Goal: Information Seeking & Learning: Learn about a topic

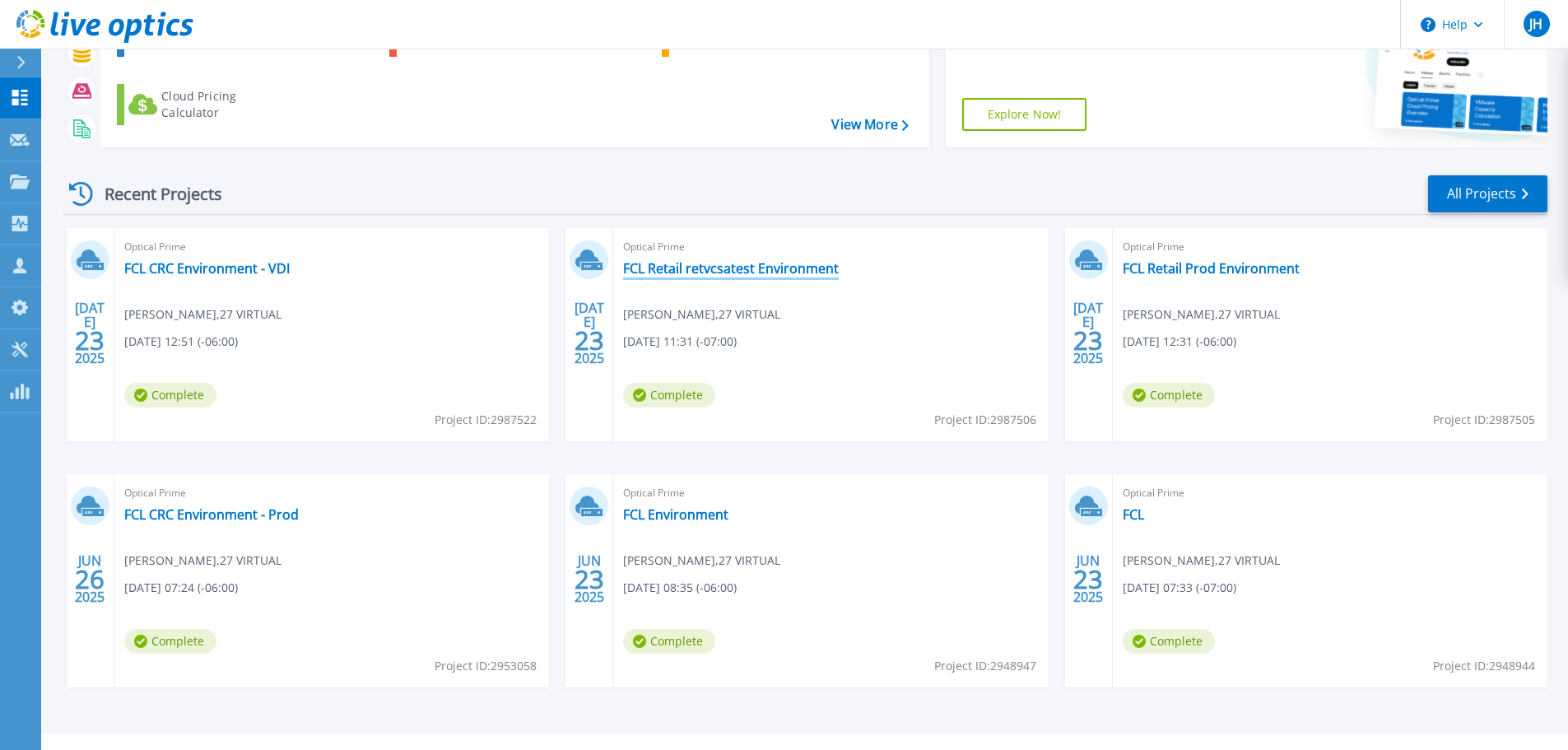
scroll to position [152, 0]
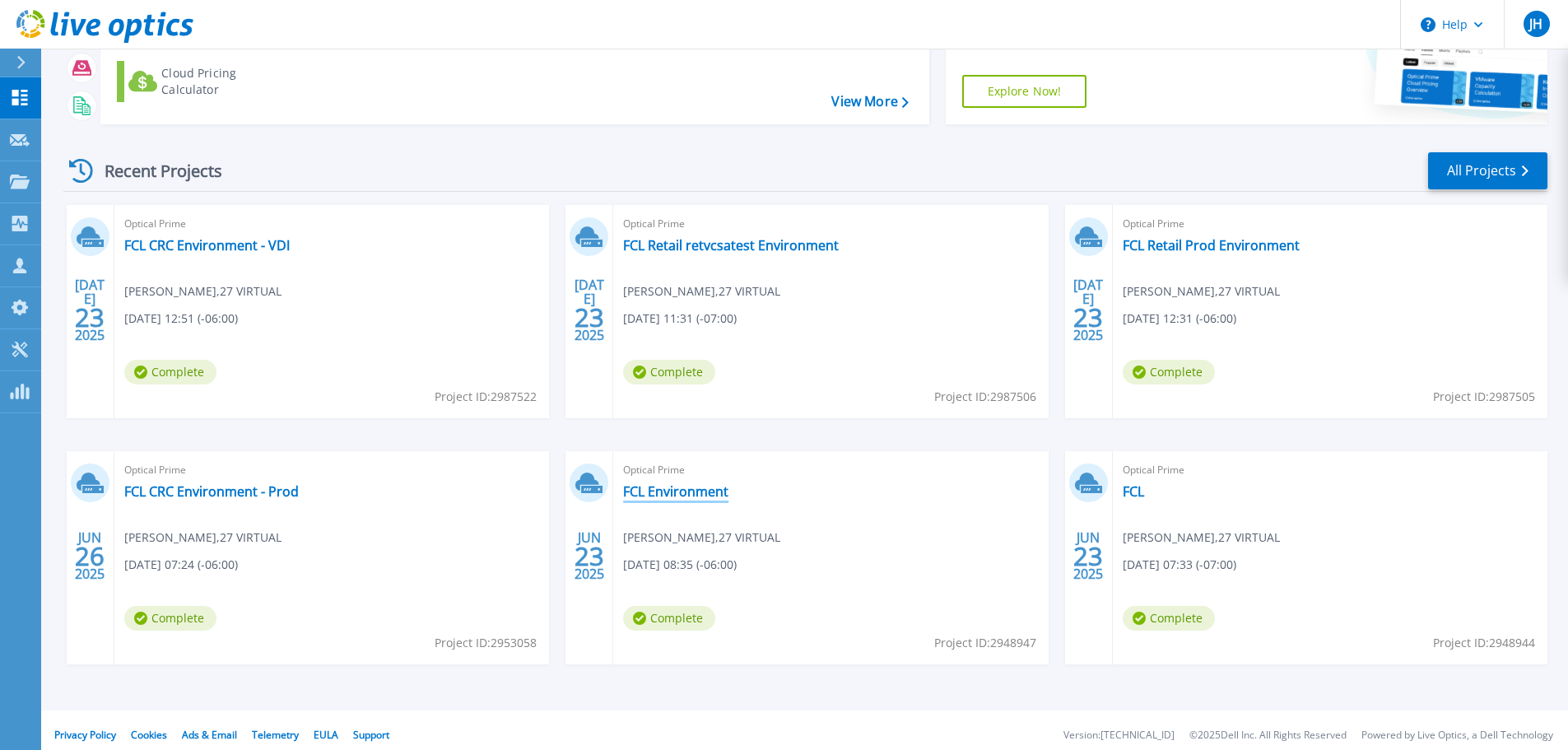
click at [714, 493] on link "FCL Environment" at bounding box center [676, 492] width 105 height 17
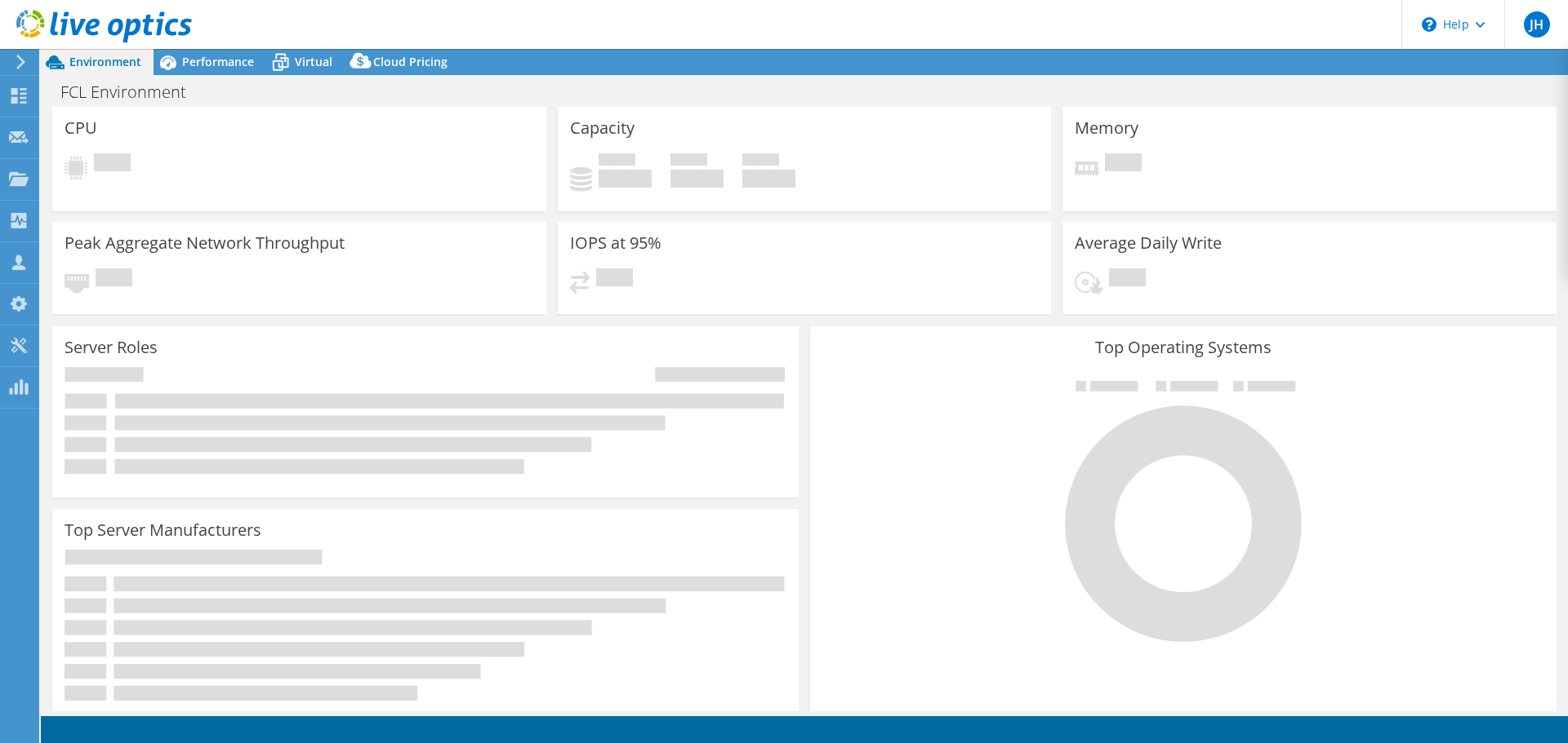
select select "USD"
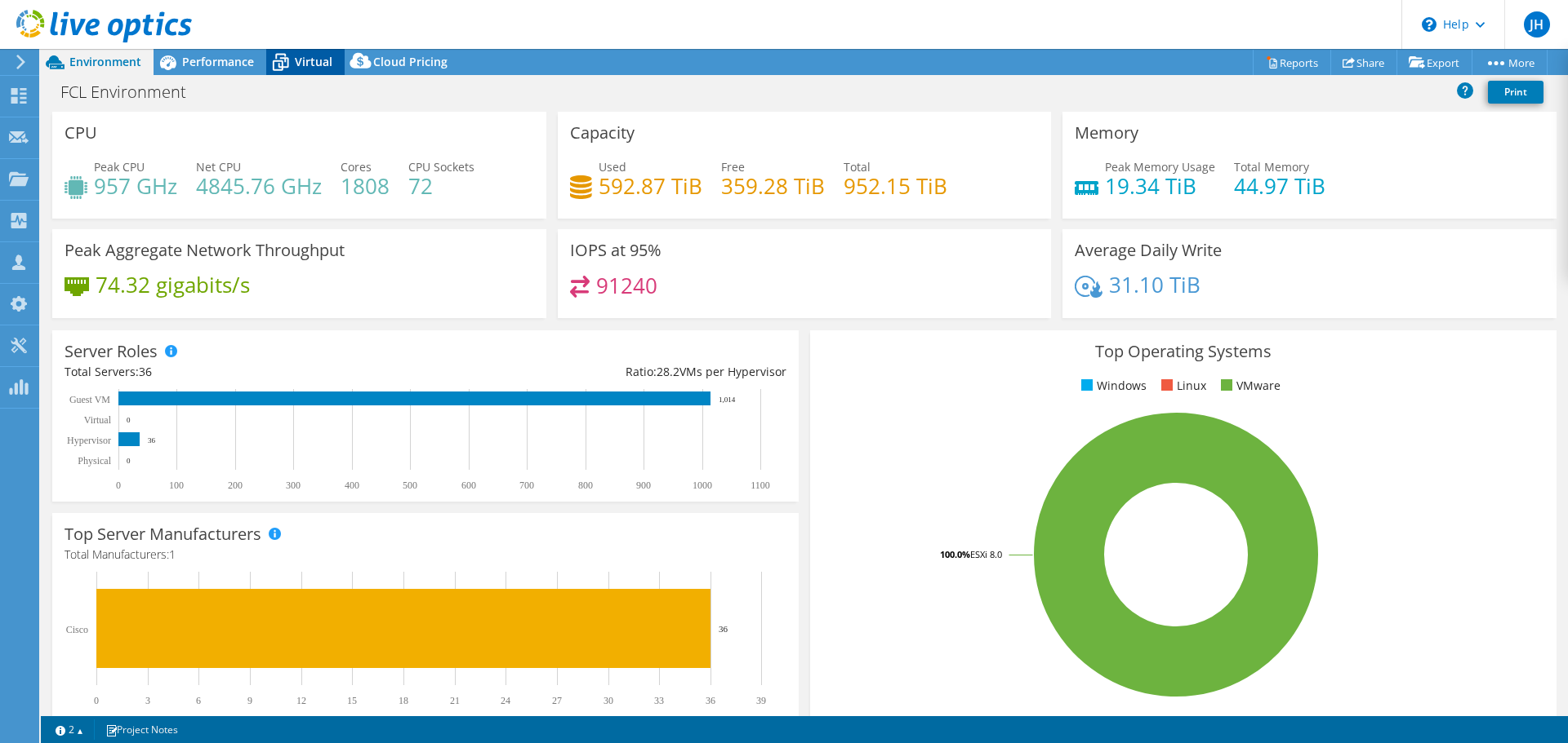
click at [312, 69] on div "Virtual" at bounding box center [305, 62] width 78 height 26
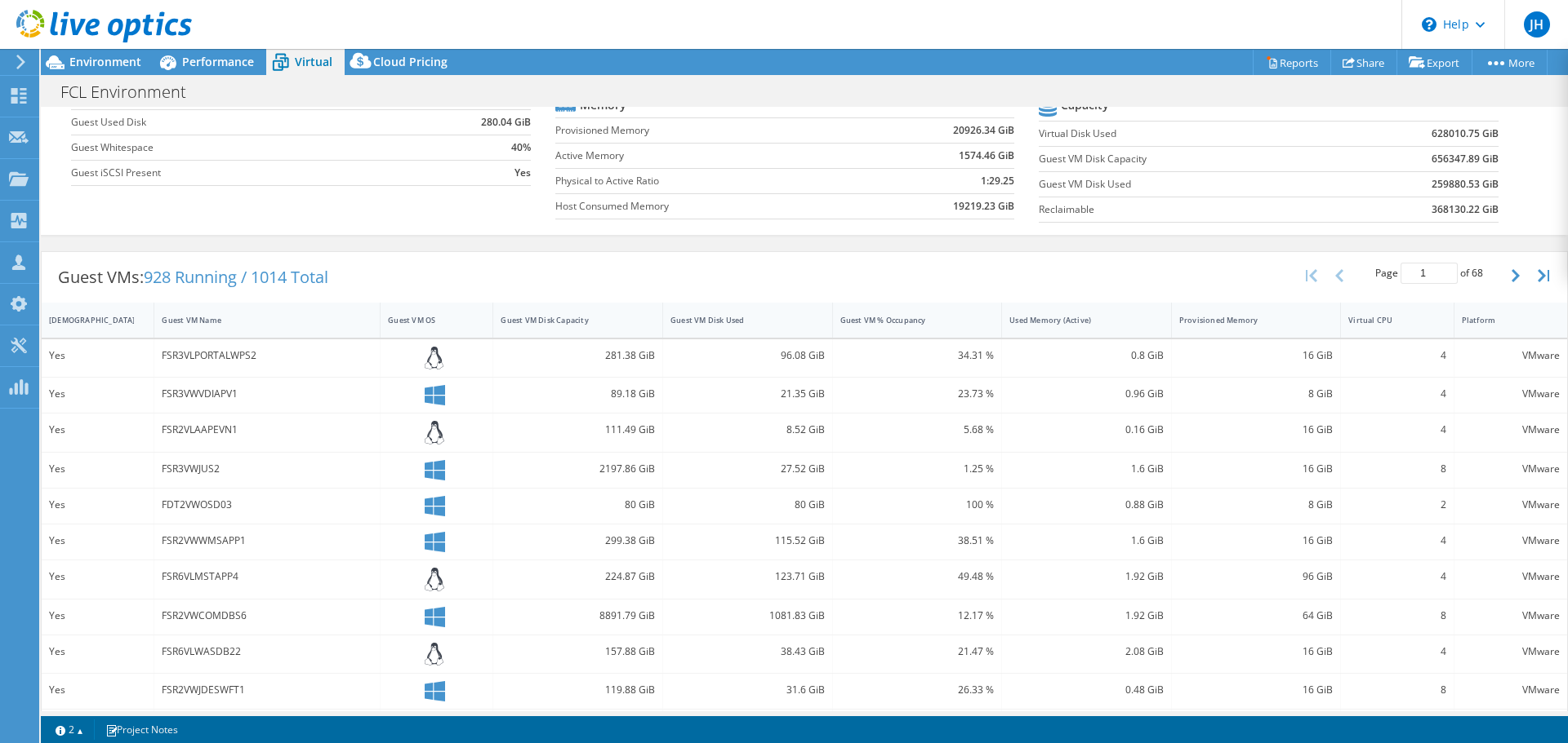
scroll to position [160, 0]
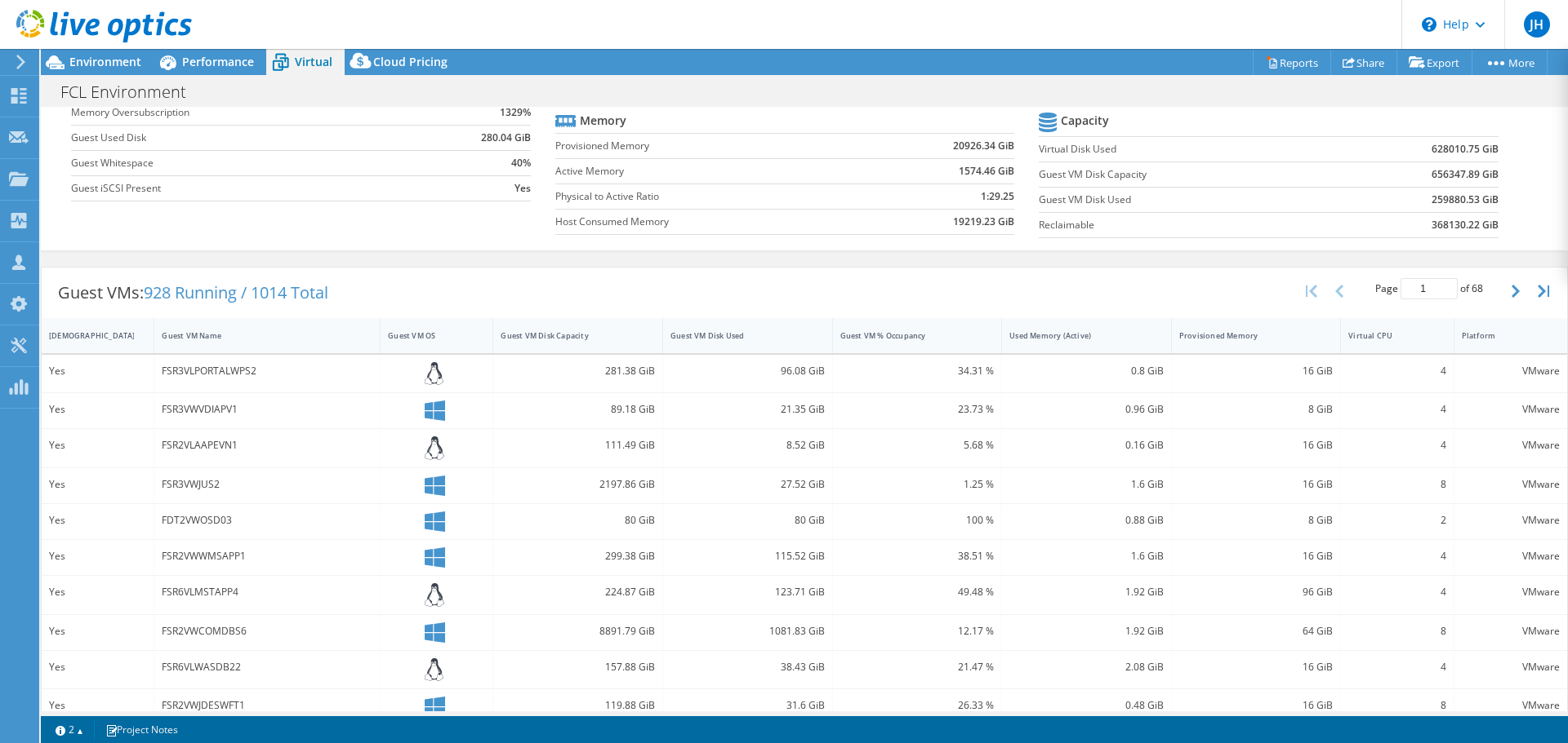
click at [1491, 307] on div "Page 1 of 68 5 rows 10 rows 20 rows 25 rows 50 rows 100 rows" at bounding box center [1428, 291] width 148 height 31
click at [1503, 307] on button "button" at bounding box center [1517, 291] width 28 height 31
type input "2"
click at [1511, 297] on icon "button" at bounding box center [1515, 291] width 8 height 13
click at [1503, 307] on button "button" at bounding box center [1517, 291] width 28 height 31
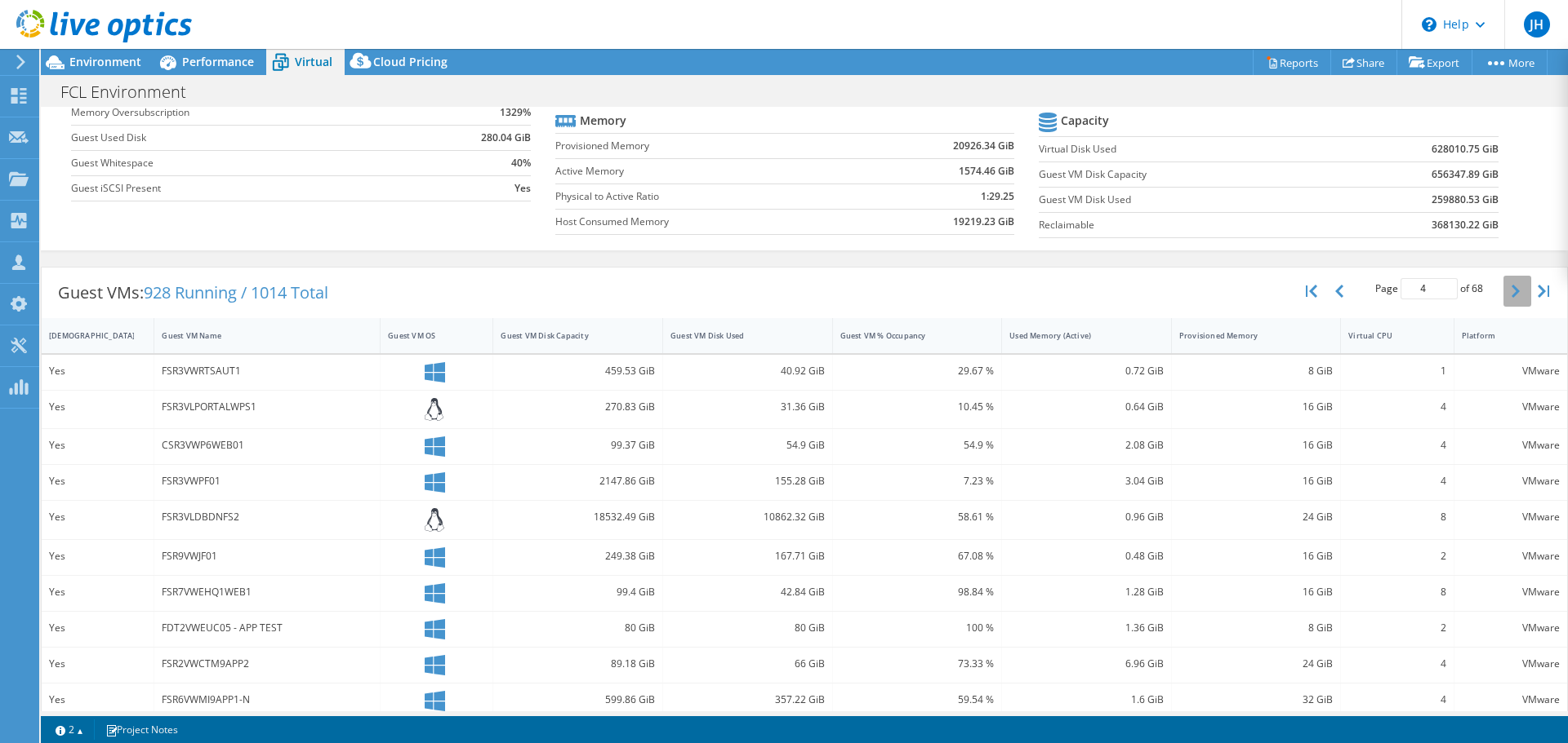
click at [1503, 307] on button "button" at bounding box center [1517, 291] width 28 height 31
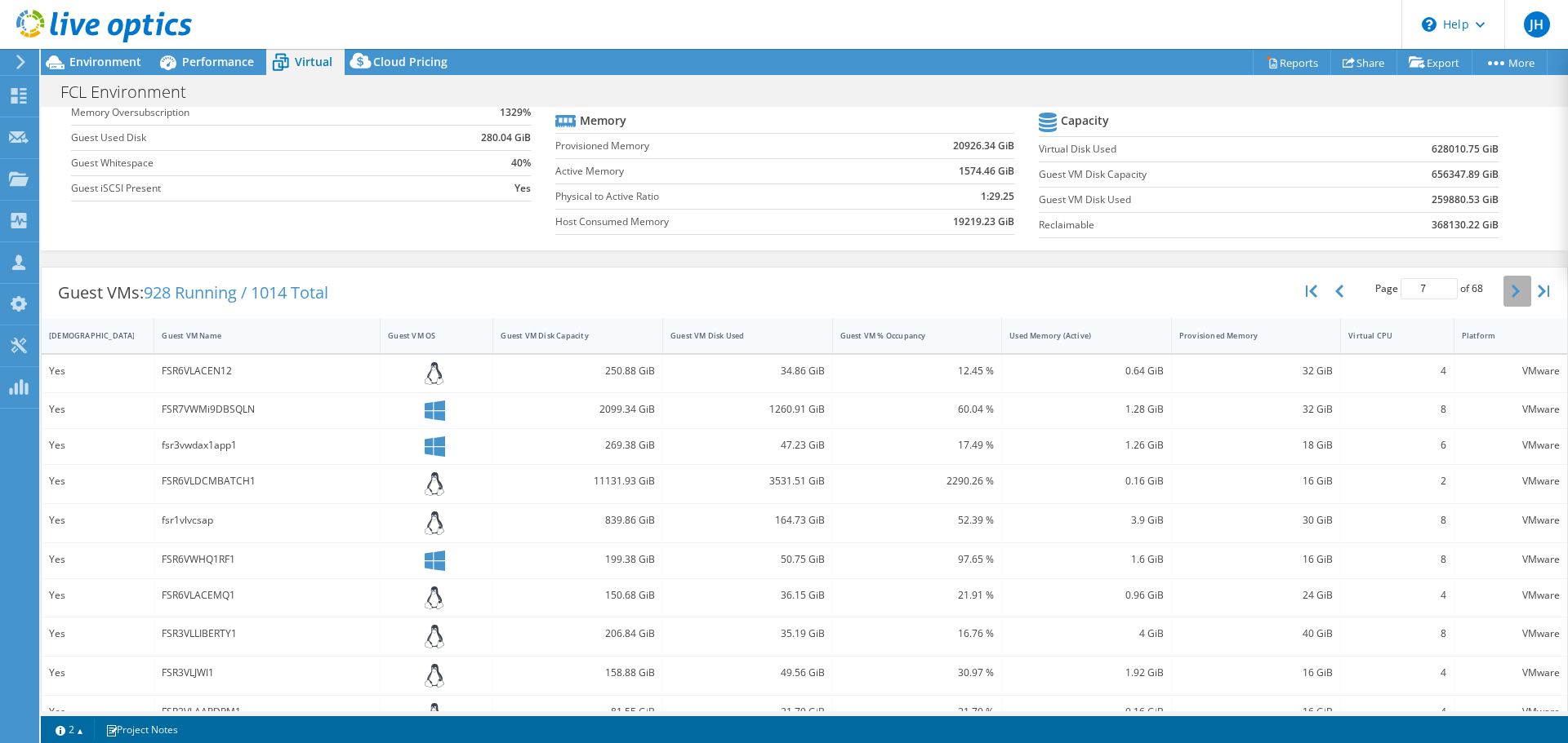
click at [1503, 307] on button "button" at bounding box center [1517, 291] width 28 height 31
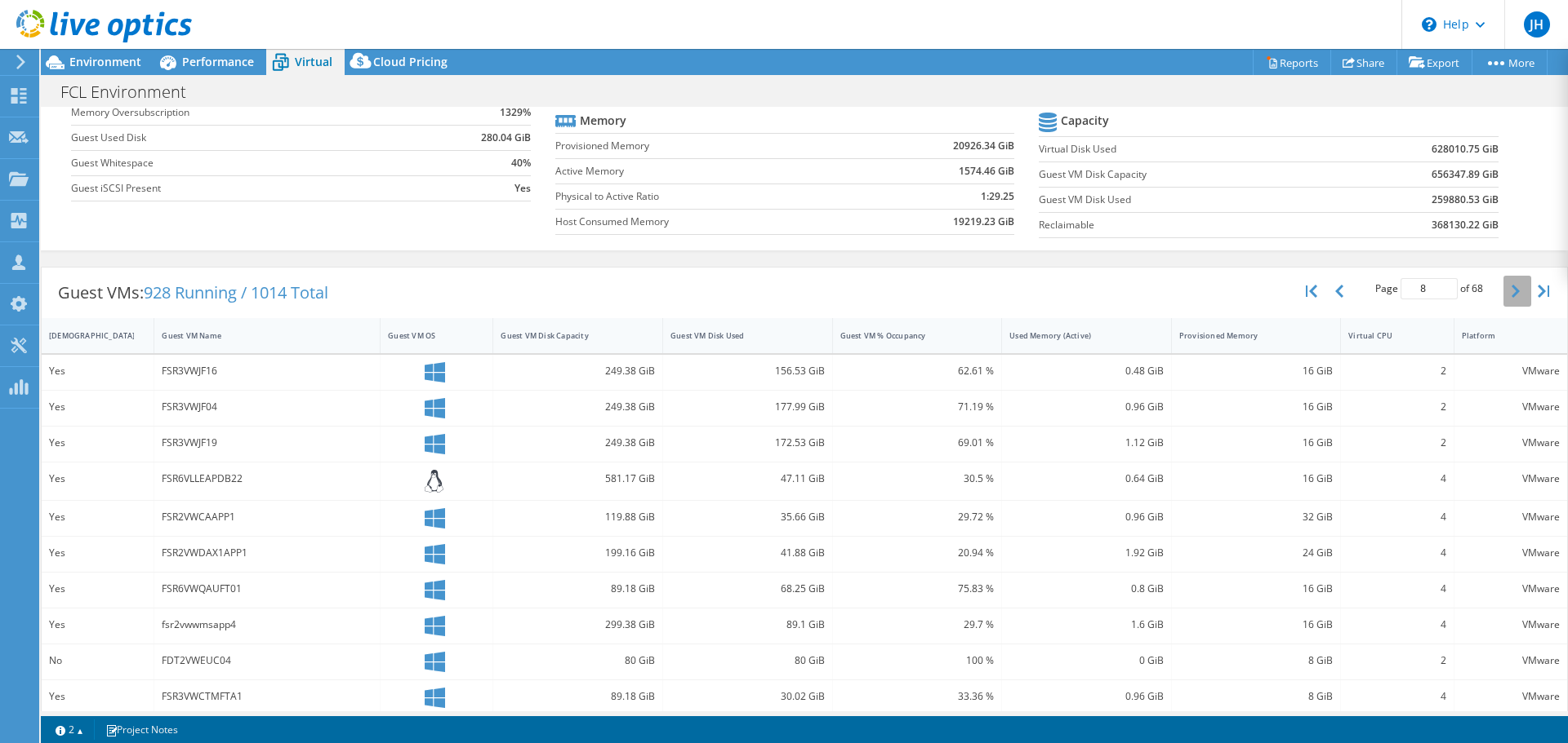
click at [1503, 307] on button "button" at bounding box center [1517, 291] width 28 height 31
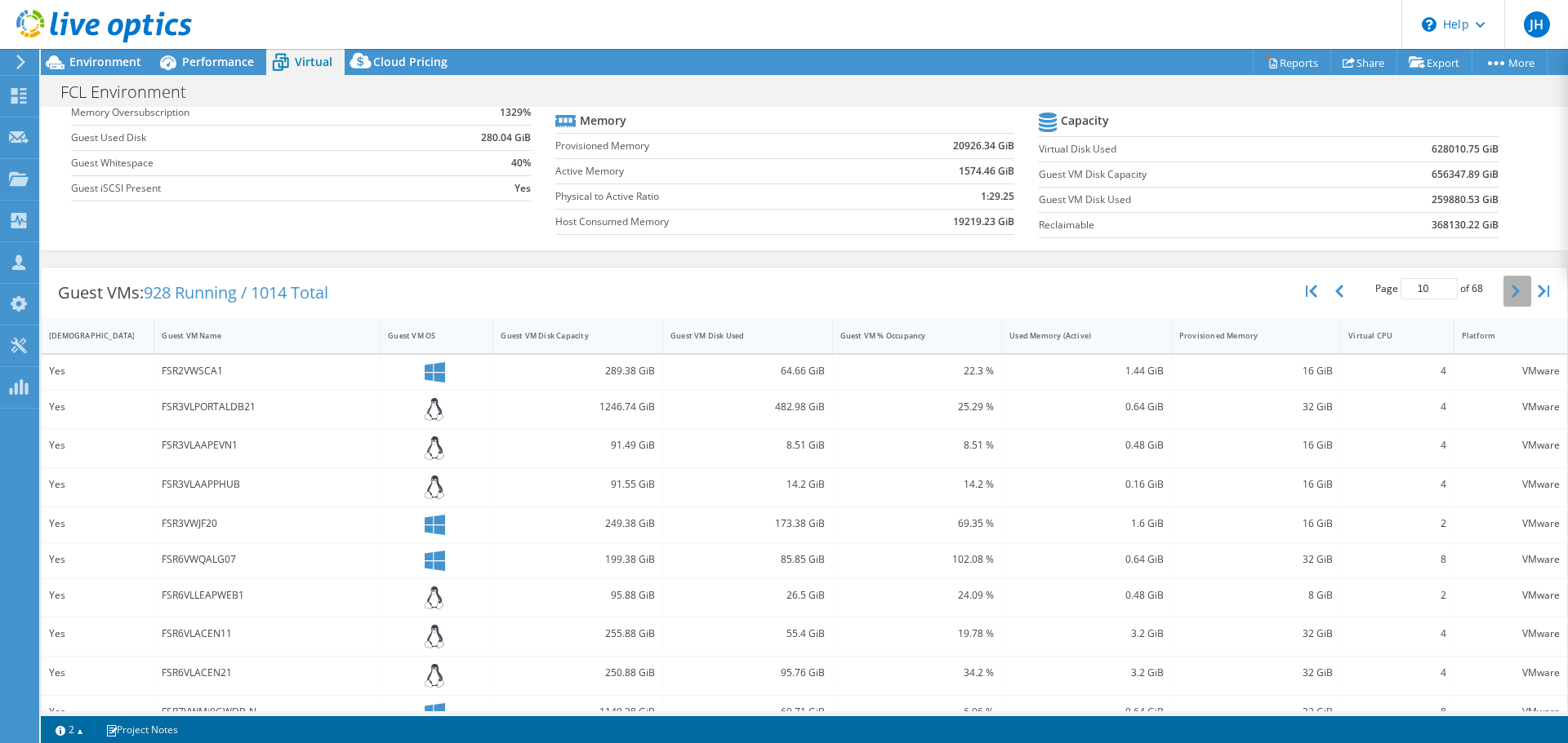
click at [1503, 307] on button "button" at bounding box center [1517, 291] width 28 height 31
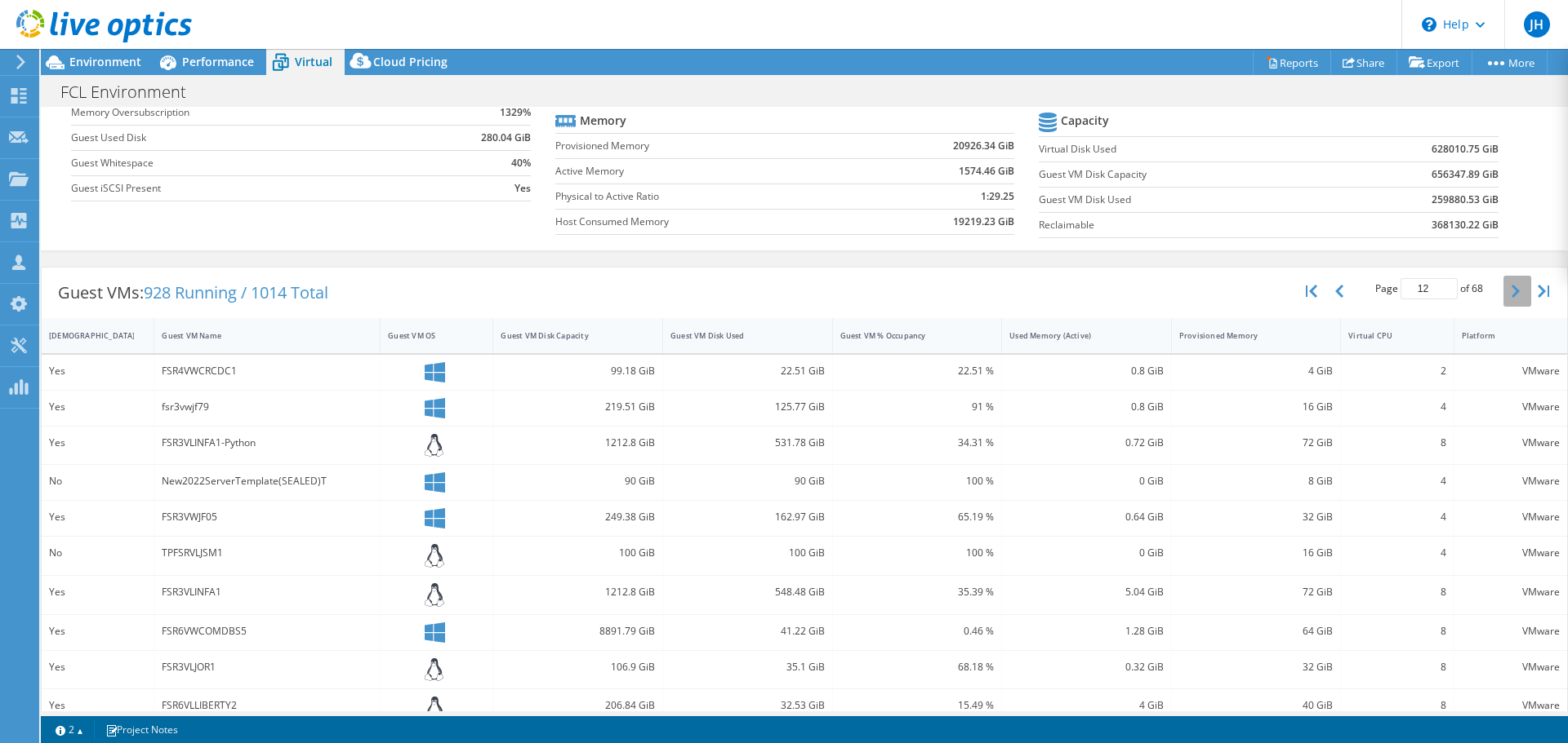
click at [1503, 307] on button "button" at bounding box center [1517, 291] width 28 height 31
type input "13"
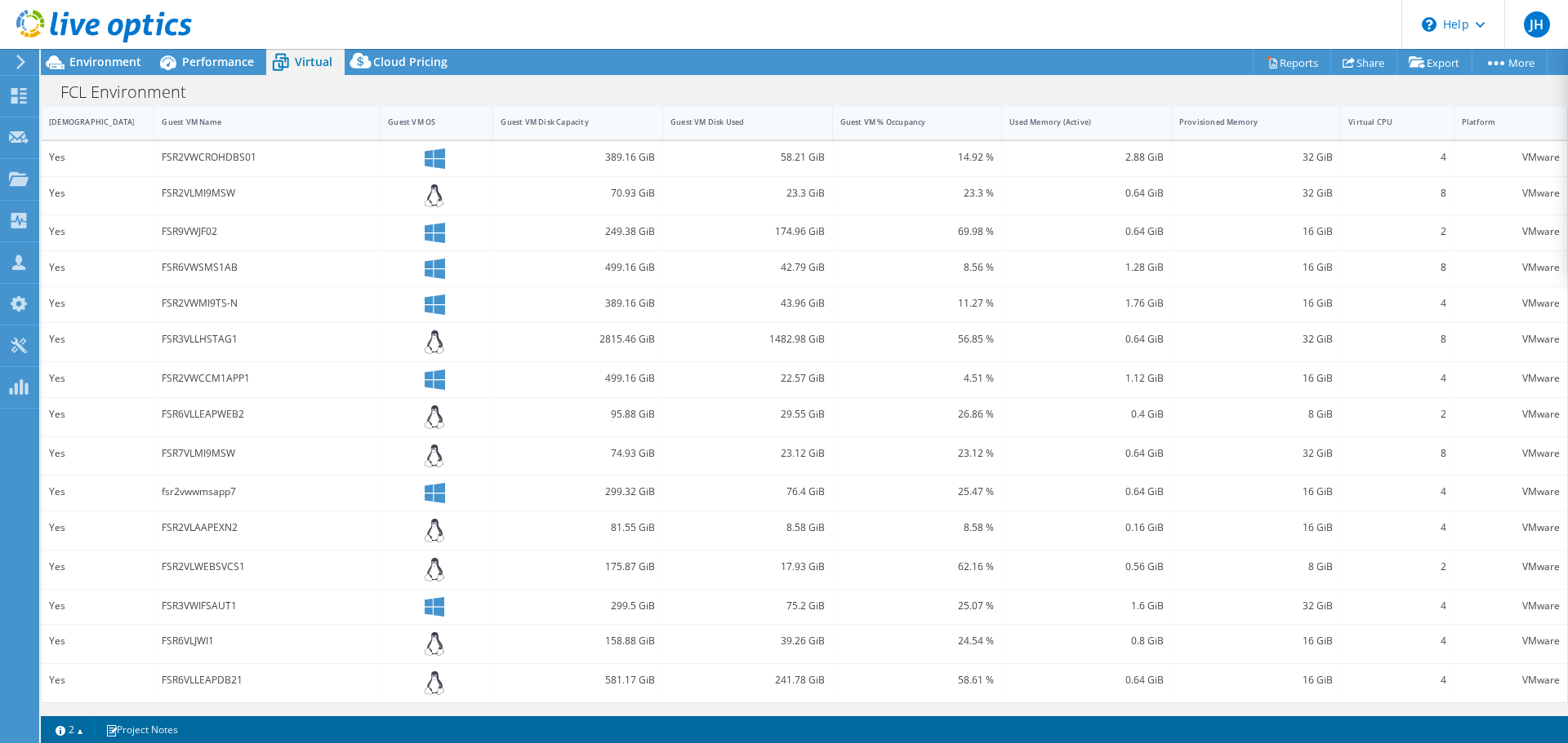
scroll to position [406, 0]
click at [707, 241] on div "174.96 GiB" at bounding box center [747, 231] width 154 height 18
click at [177, 241] on div "FSR9VWJF02" at bounding box center [267, 231] width 211 height 18
drag, startPoint x: 148, startPoint y: 414, endPoint x: 258, endPoint y: 416, distance: 110.0
click at [258, 251] on div "Yes FSR9VWJF02 249.38 GiB 174.96 GiB 69.98 % 0.64 GiB 16 GiB 2 VMware" at bounding box center [804, 233] width 1525 height 35
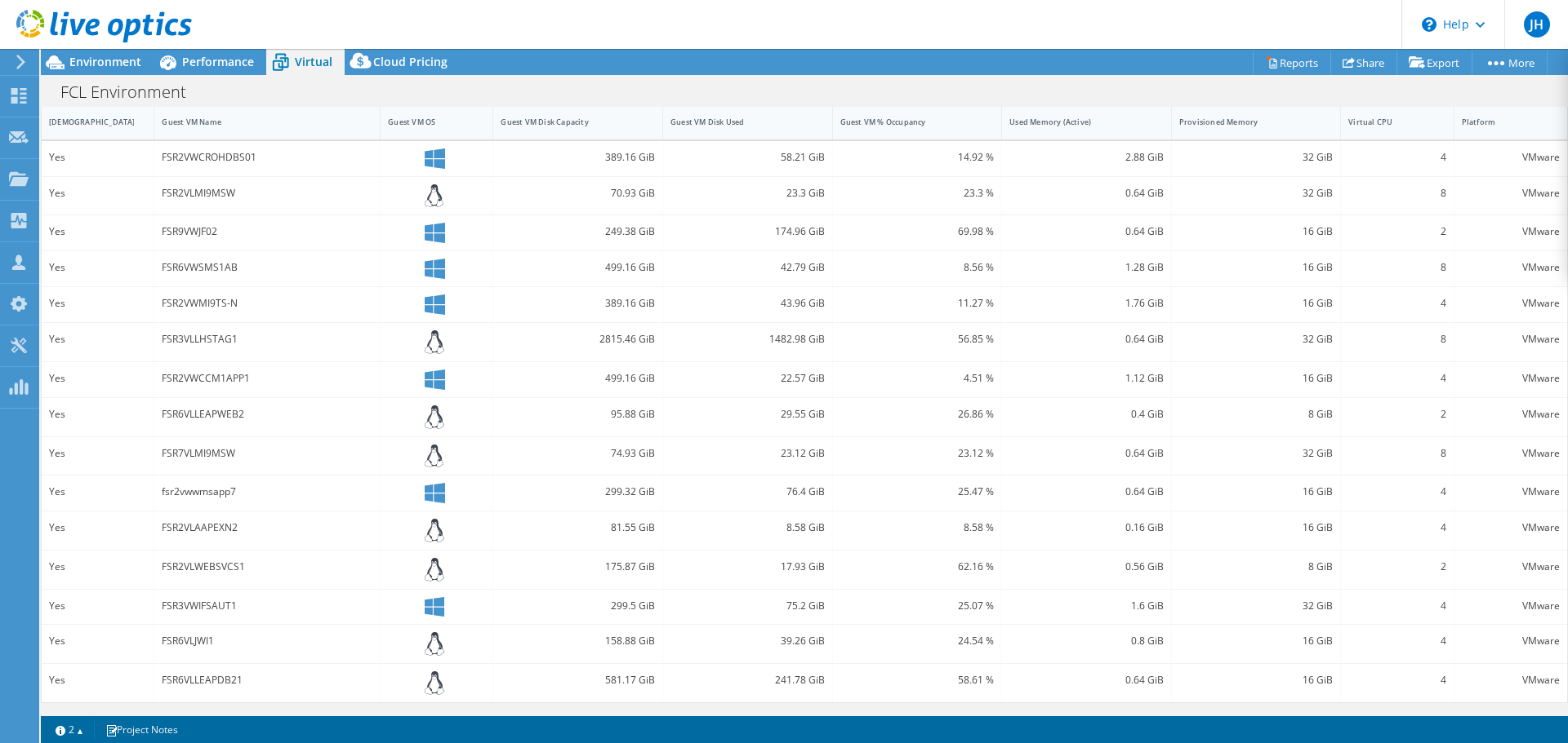
click at [581, 241] on div "249.38 GiB" at bounding box center [577, 231] width 154 height 18
drag, startPoint x: 751, startPoint y: 423, endPoint x: 1525, endPoint y: 420, distance: 774.0
click at [1525, 251] on div "Yes FSR9VWJF02 249.38 GiB 174.96 GiB 69.98 % 0.64 GiB 16 GiB 2 VMware" at bounding box center [804, 233] width 1525 height 35
click at [1525, 241] on div "VMware" at bounding box center [1510, 231] width 98 height 18
drag, startPoint x: 581, startPoint y: 418, endPoint x: 1092, endPoint y: 407, distance: 511.1
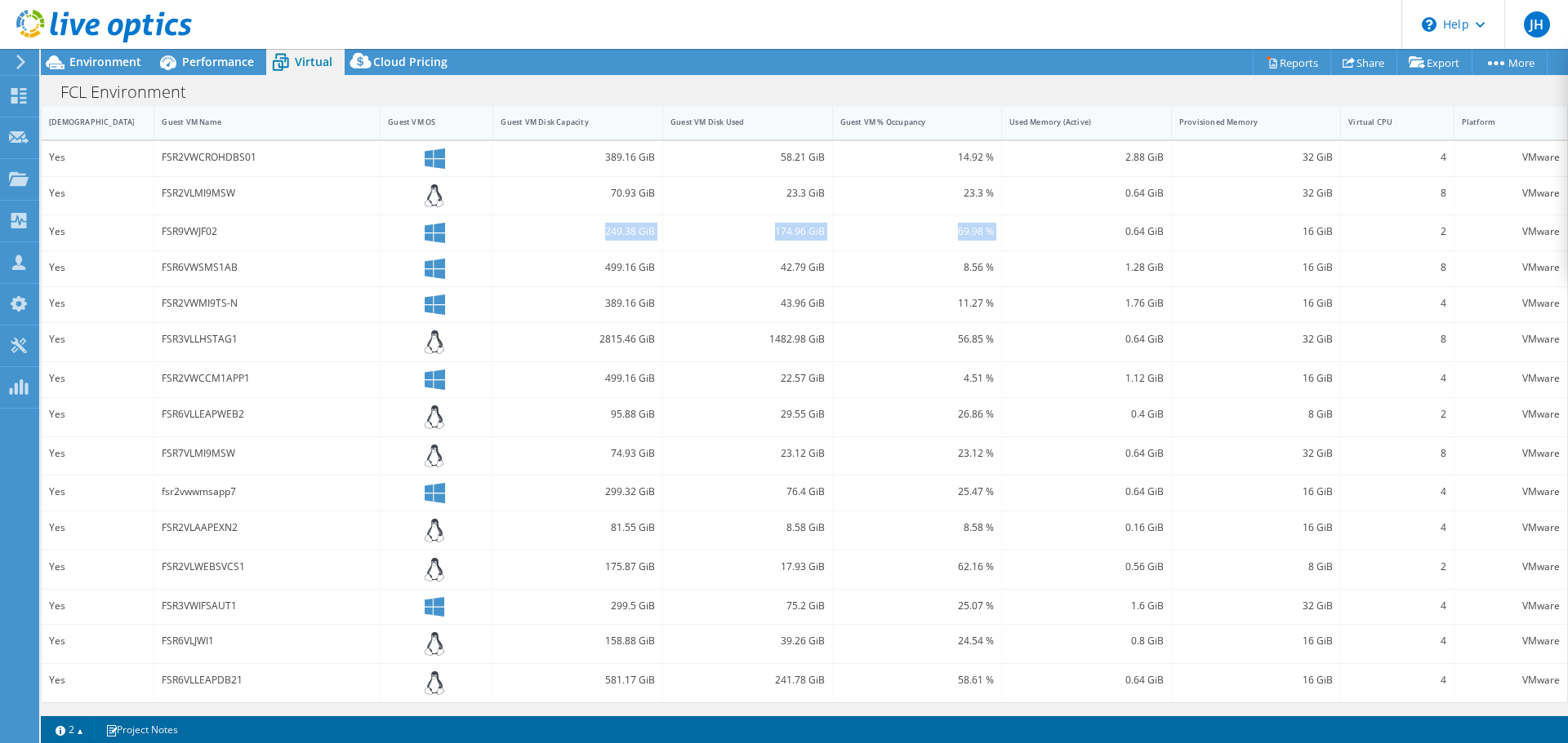
click at [1092, 251] on div "Yes FSR9VWJF02 249.38 GiB 174.96 GiB 69.98 % 0.64 GiB 16 GiB 2 VMware" at bounding box center [804, 233] width 1525 height 35
click at [1092, 241] on div "0.64 GiB" at bounding box center [1086, 231] width 154 height 18
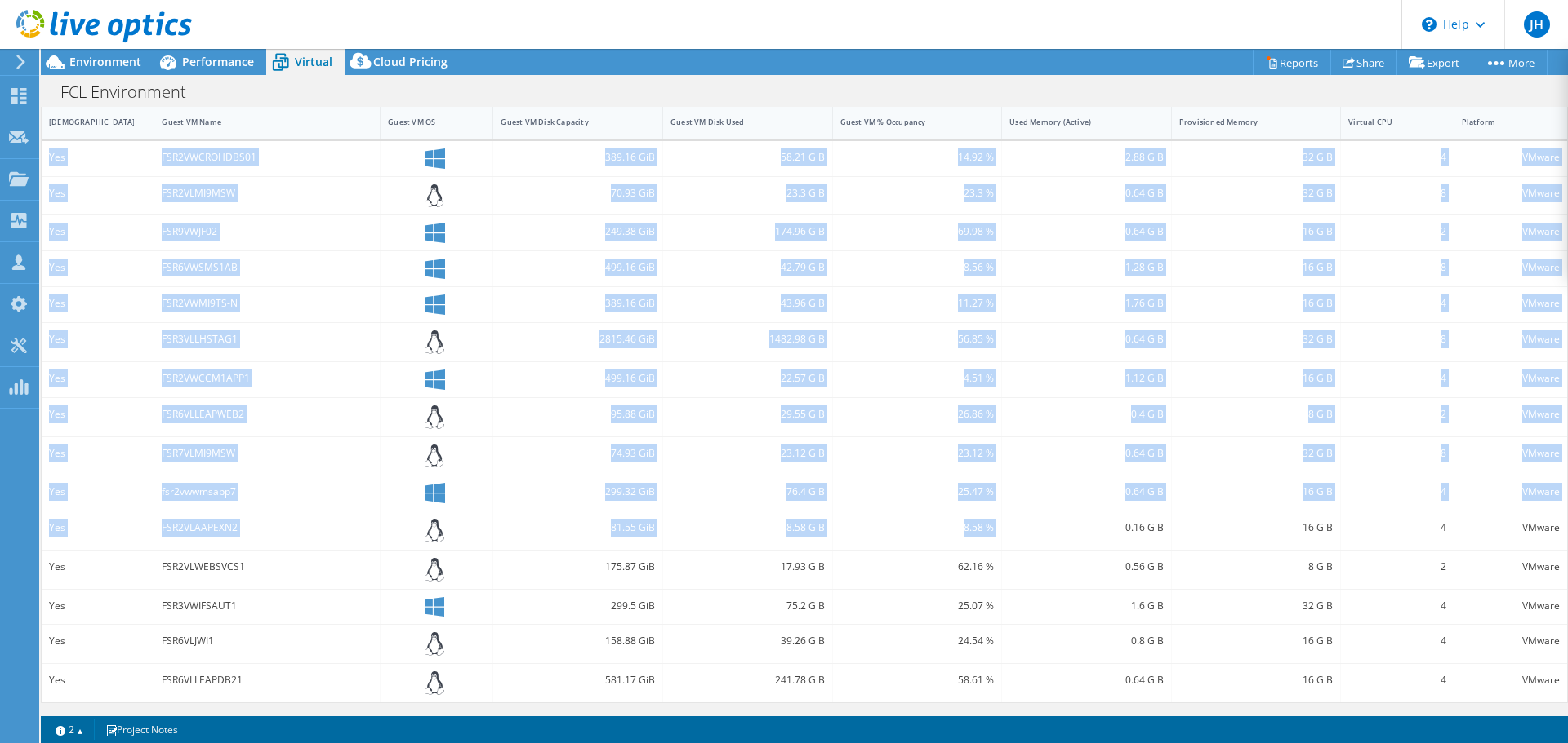
drag, startPoint x: 539, startPoint y: 712, endPoint x: 1008, endPoint y: 690, distance: 469.5
click at [1008, 690] on div "Project Actions Project Actions Reports Share Export vSAN ReadyNode Sizer" at bounding box center [804, 396] width 1527 height 695
click at [1043, 362] on div "0.64 GiB" at bounding box center [1087, 342] width 170 height 38
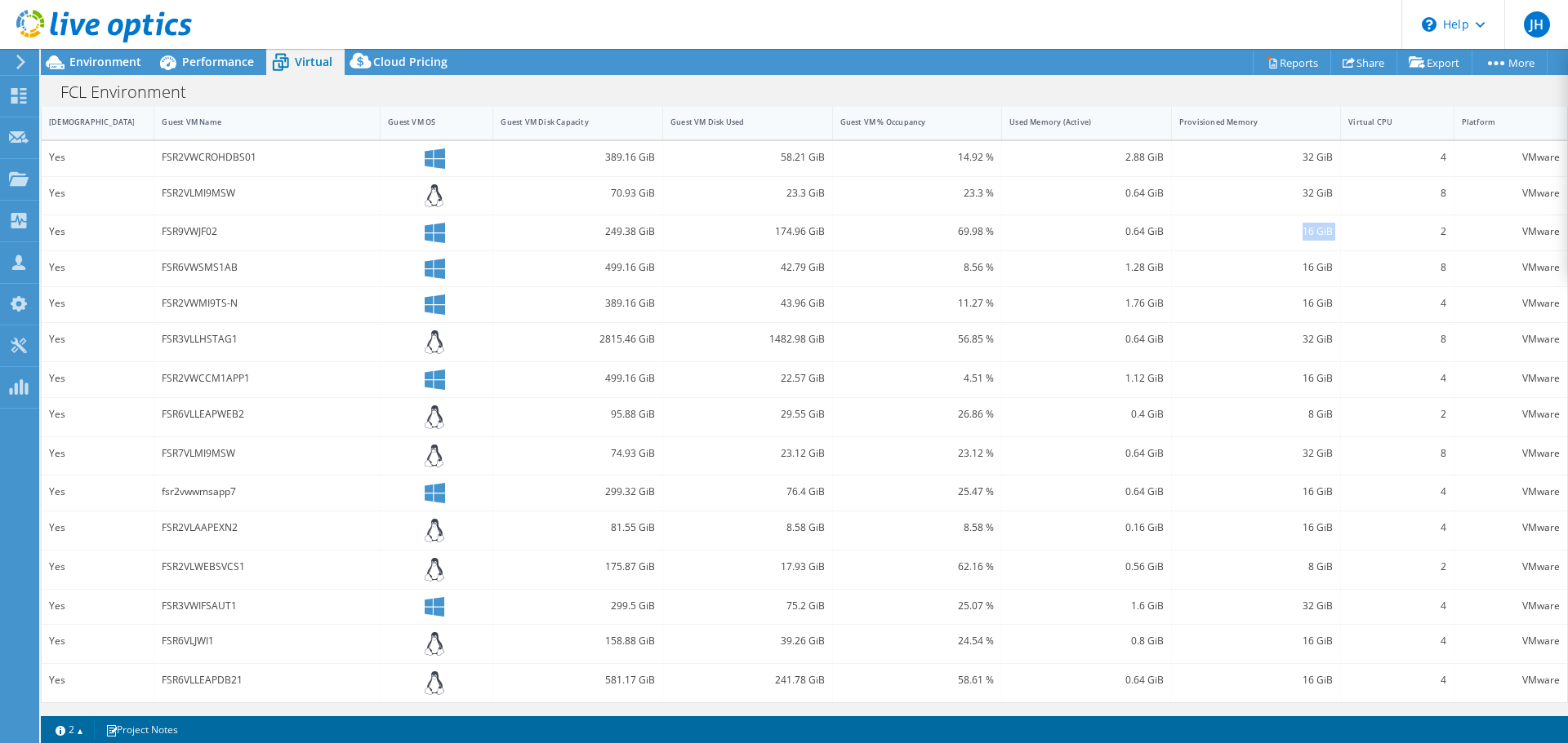
drag, startPoint x: 1284, startPoint y: 413, endPoint x: 1339, endPoint y: 410, distance: 55.1
click at [1339, 251] on div "Yes FSR9VWJF02 249.38 GiB 174.96 GiB 69.98 % 0.64 GiB 16 GiB 2 VMware" at bounding box center [804, 233] width 1525 height 35
click at [1348, 241] on div "2" at bounding box center [1396, 231] width 97 height 18
click at [231, 241] on div "FSR9VWJF02" at bounding box center [267, 231] width 211 height 18
drag, startPoint x: 579, startPoint y: 422, endPoint x: 1532, endPoint y: 419, distance: 953.0
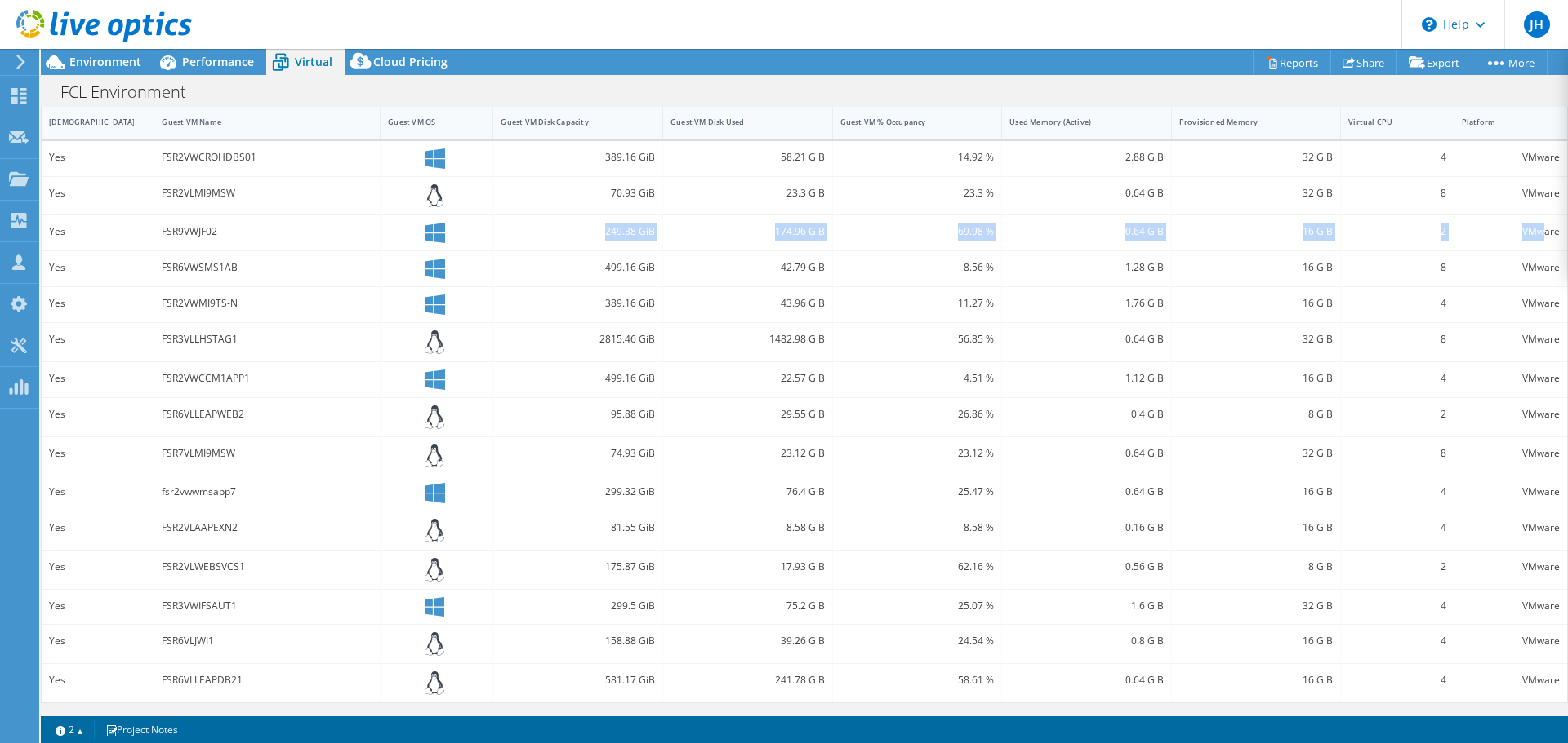
click at [1532, 251] on div "Yes FSR9VWJF02 249.38 GiB 174.96 GiB 69.98 % 0.64 GiB 16 GiB 2 VMware" at bounding box center [804, 233] width 1525 height 35
click at [1532, 241] on div "VMware" at bounding box center [1510, 231] width 98 height 18
click at [355, 104] on div "Guest VMs: 928 Running / 1014 Total Page 13 of 68 5 rows 10 rows 20 rows 25 row…" at bounding box center [804, 79] width 1525 height 50
click at [102, 64] on span "Environment" at bounding box center [104, 62] width 72 height 16
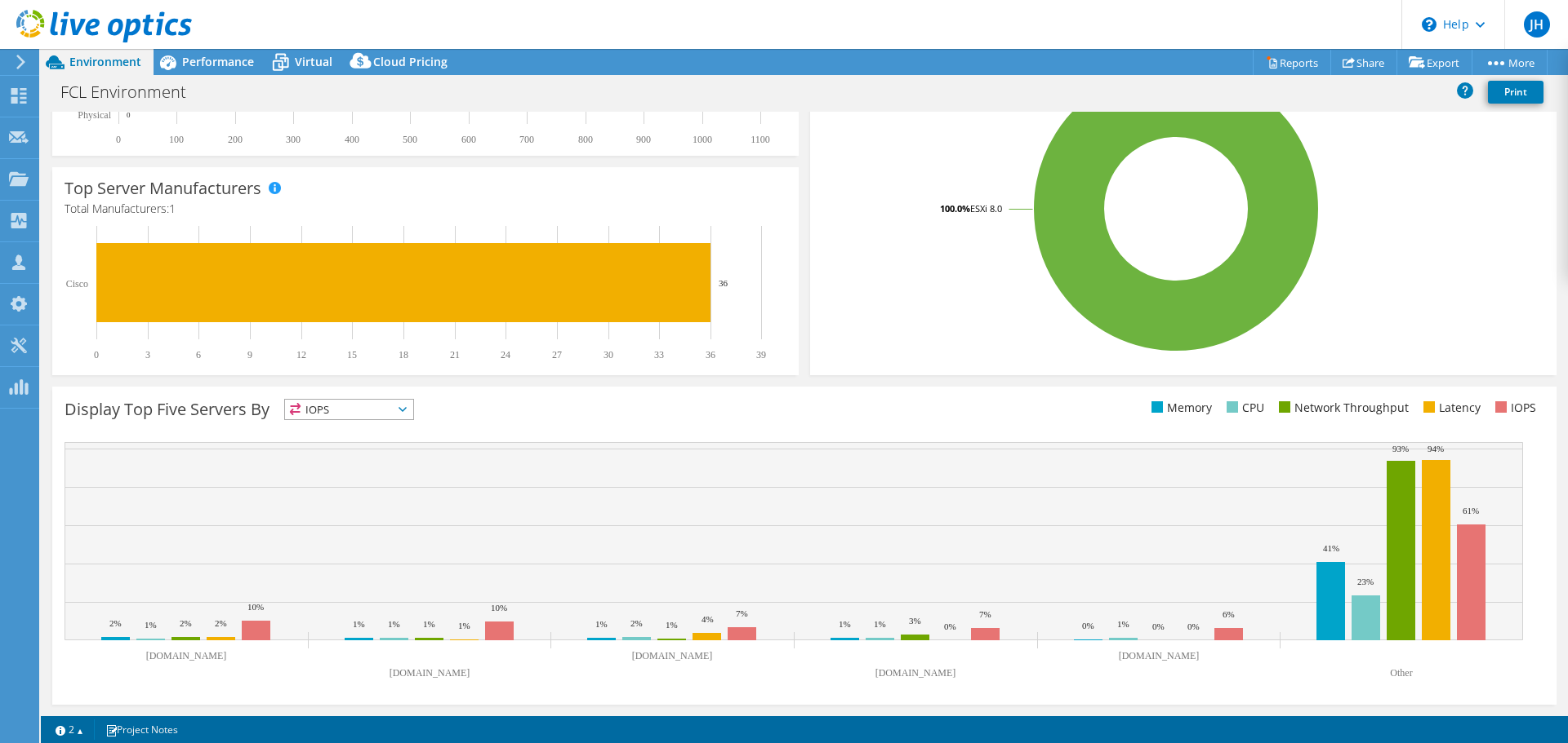
scroll to position [341, 0]
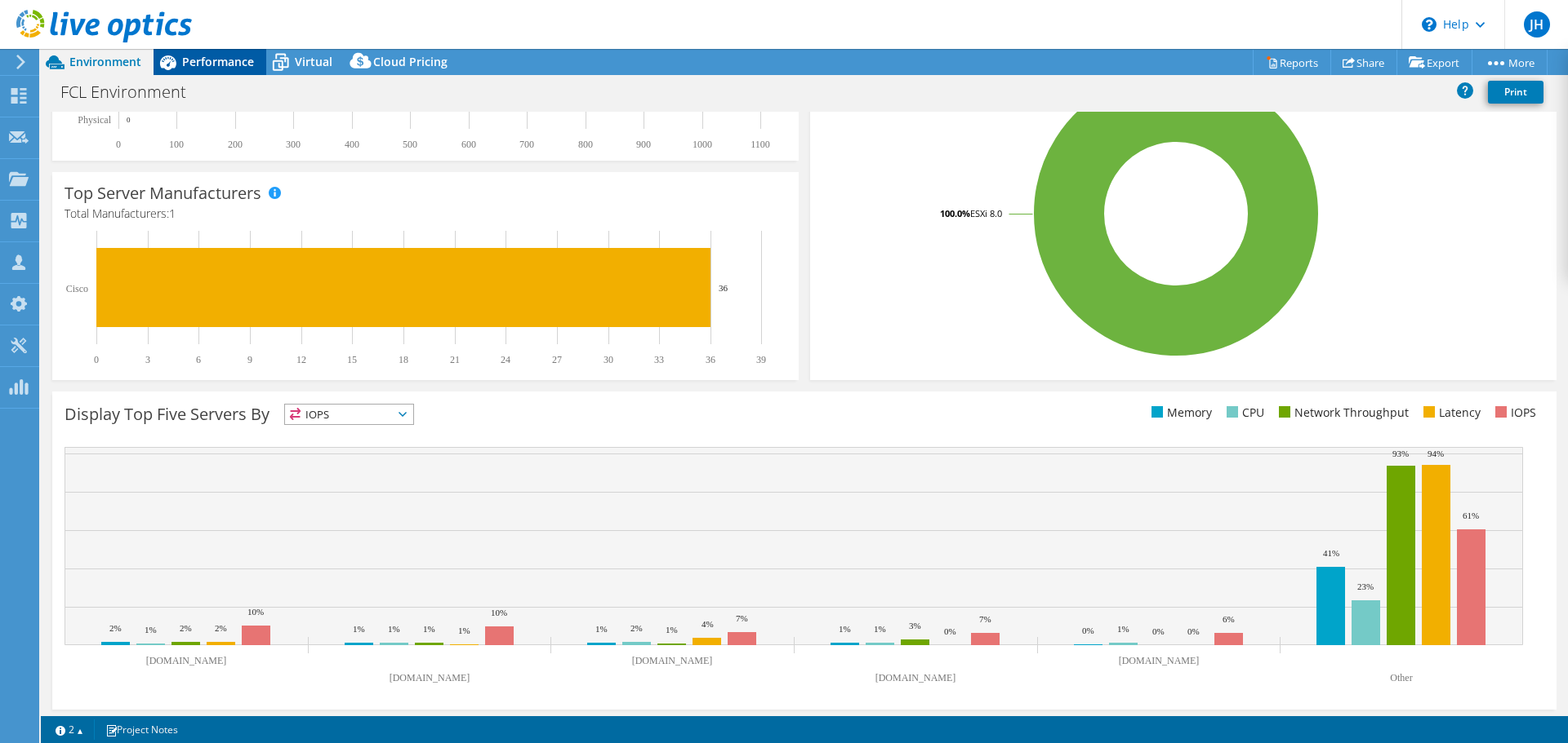
click at [208, 70] on div "Performance" at bounding box center [210, 62] width 113 height 26
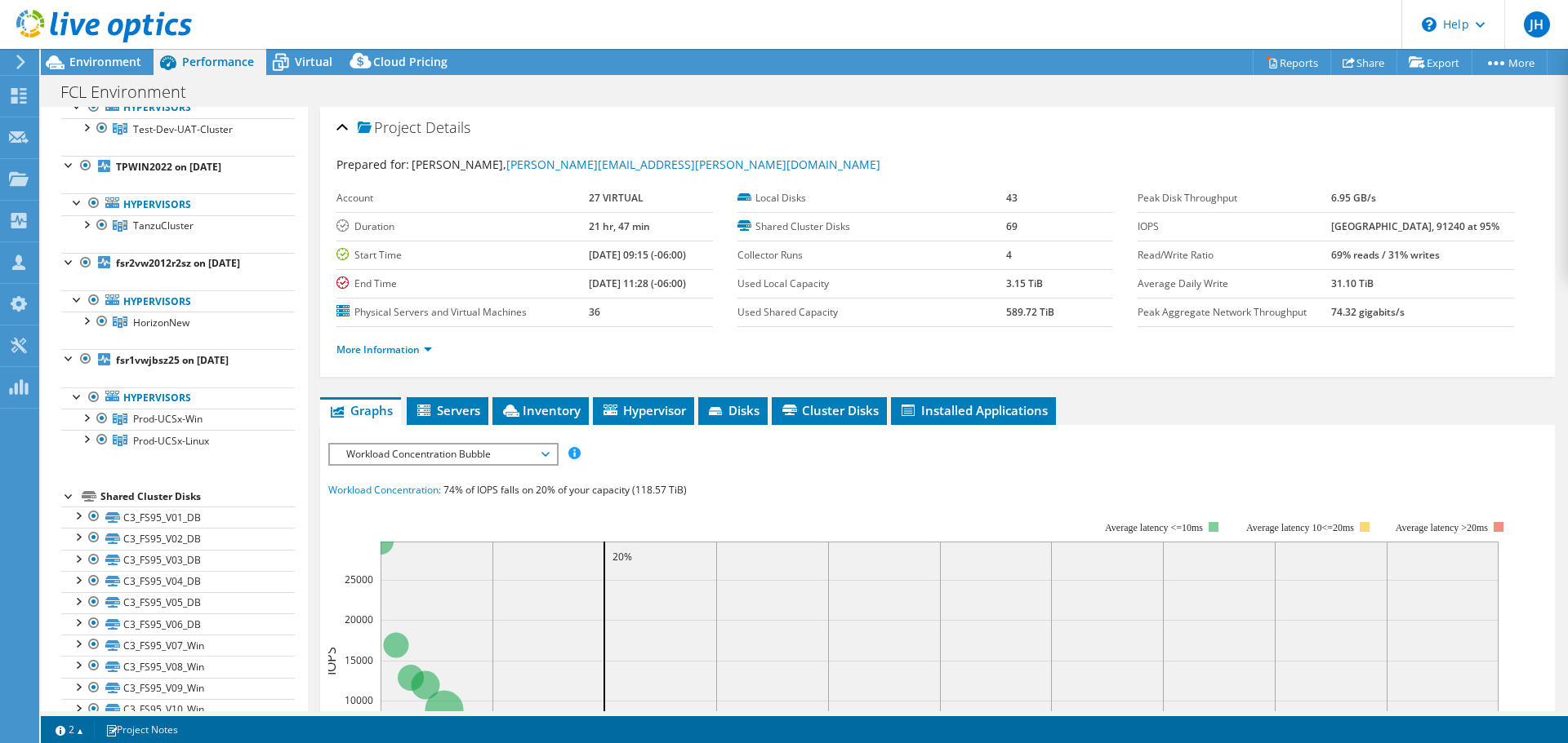
scroll to position [0, 0]
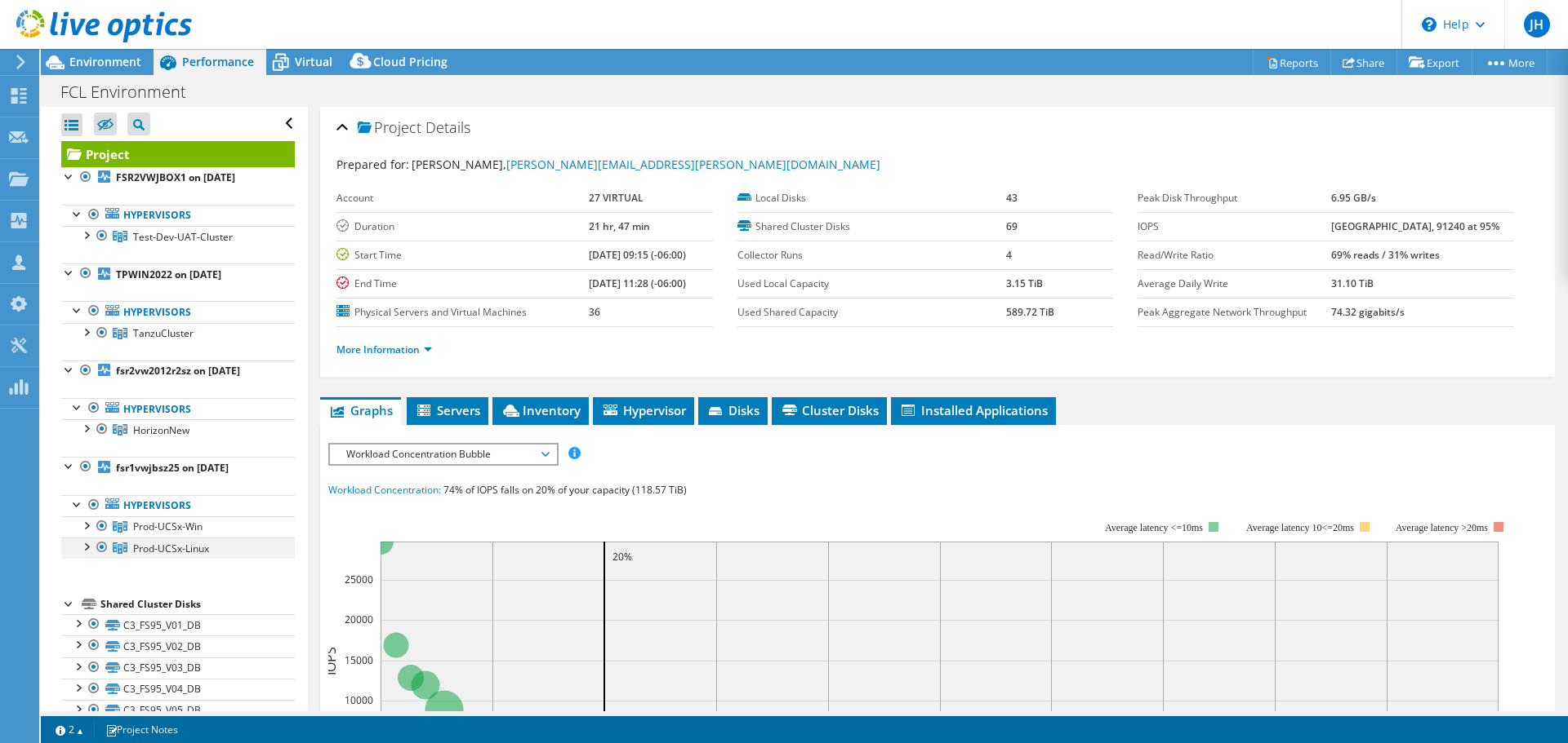
click at [84, 538] on div at bounding box center [86, 546] width 17 height 17
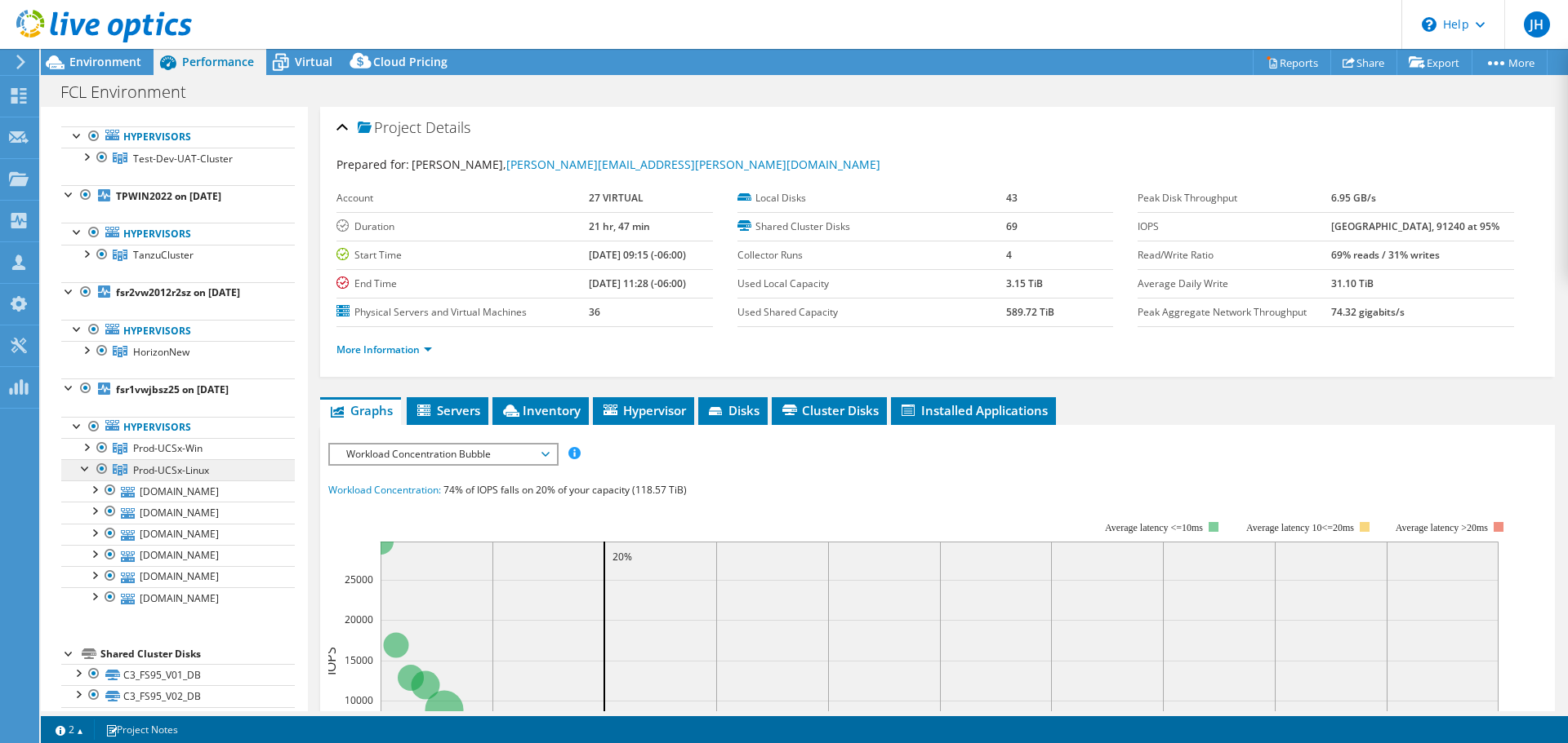
scroll to position [82, 0]
click at [83, 435] on div at bounding box center [86, 444] width 17 height 17
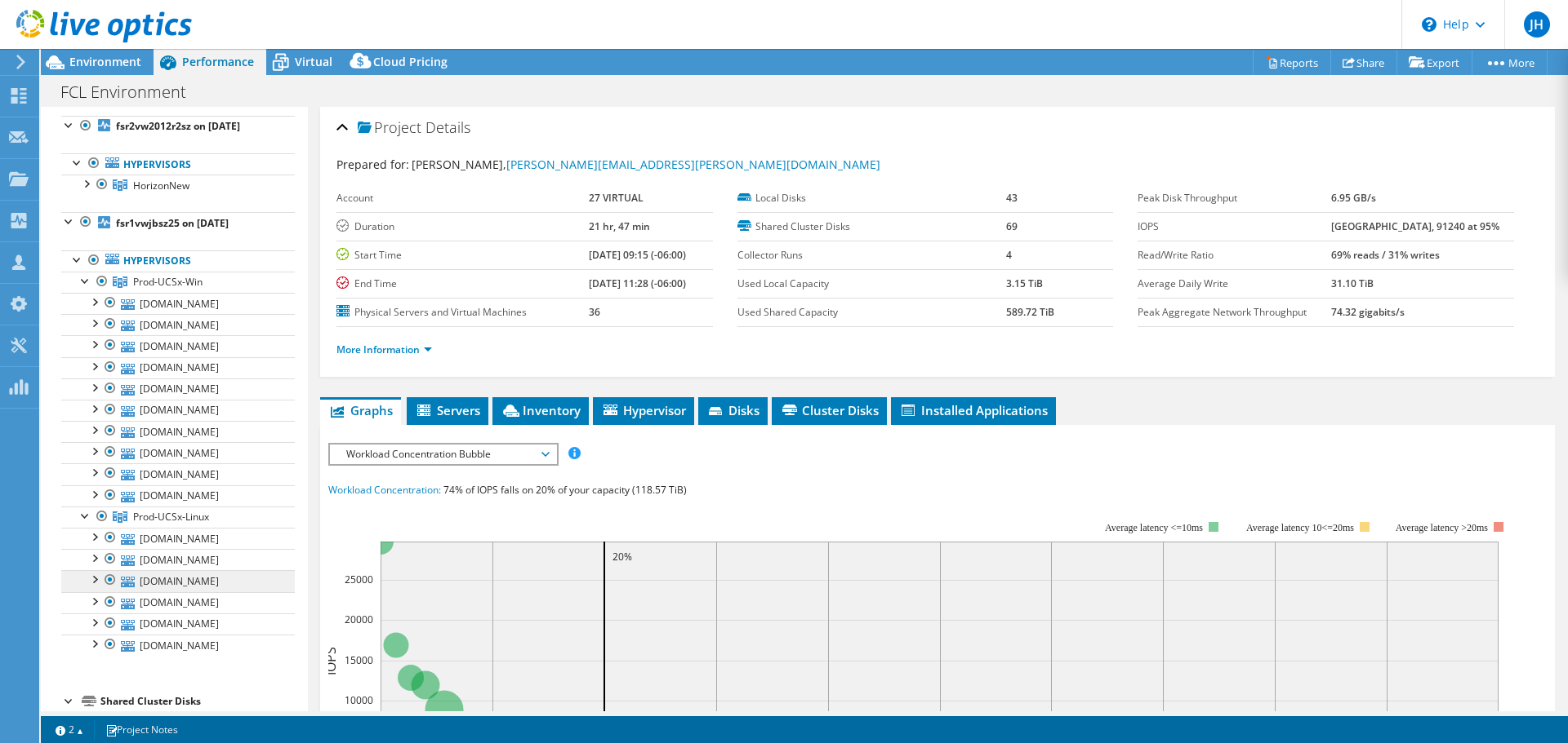
scroll to position [326, 0]
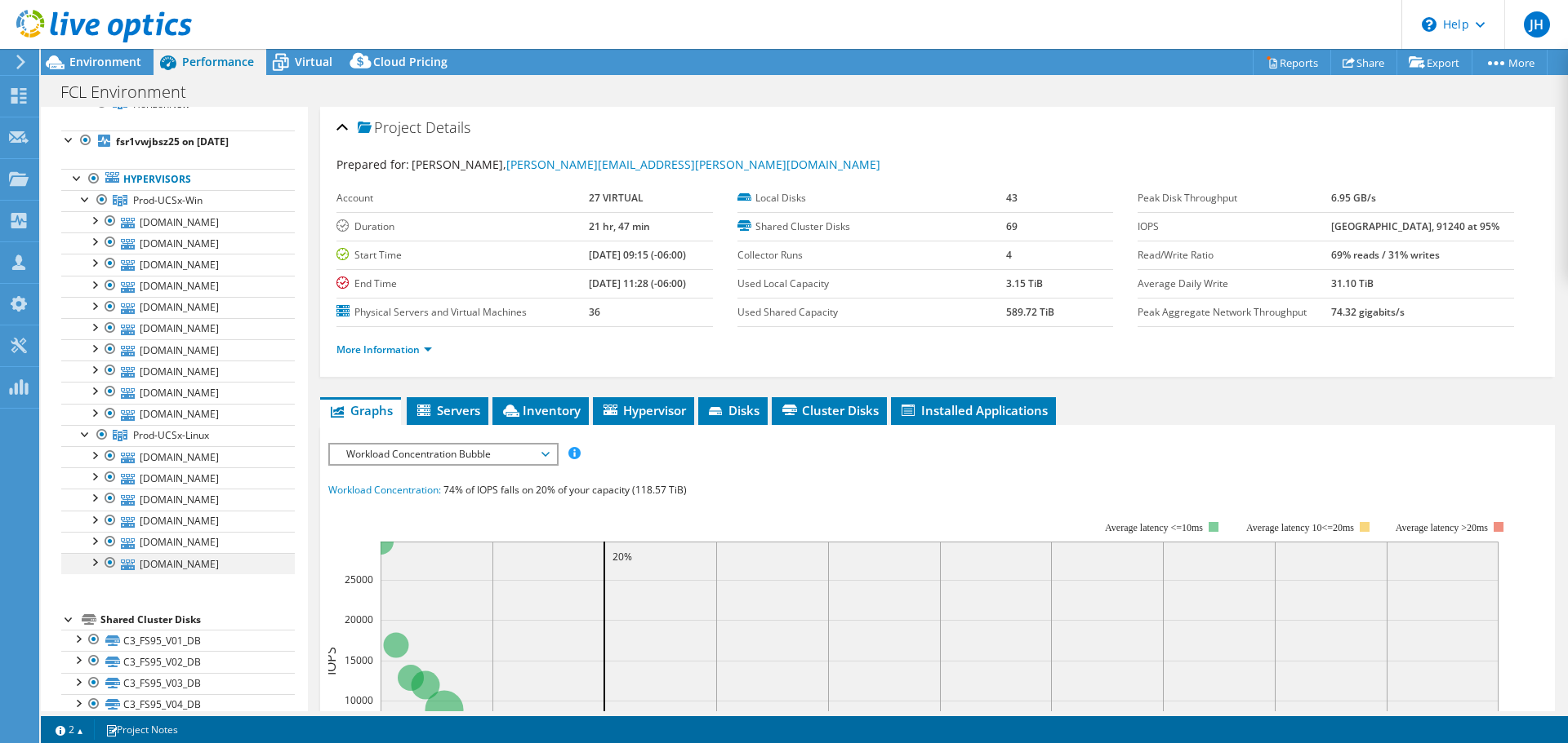
click at [96, 553] on div at bounding box center [94, 561] width 17 height 17
click at [95, 553] on div at bounding box center [94, 561] width 17 height 17
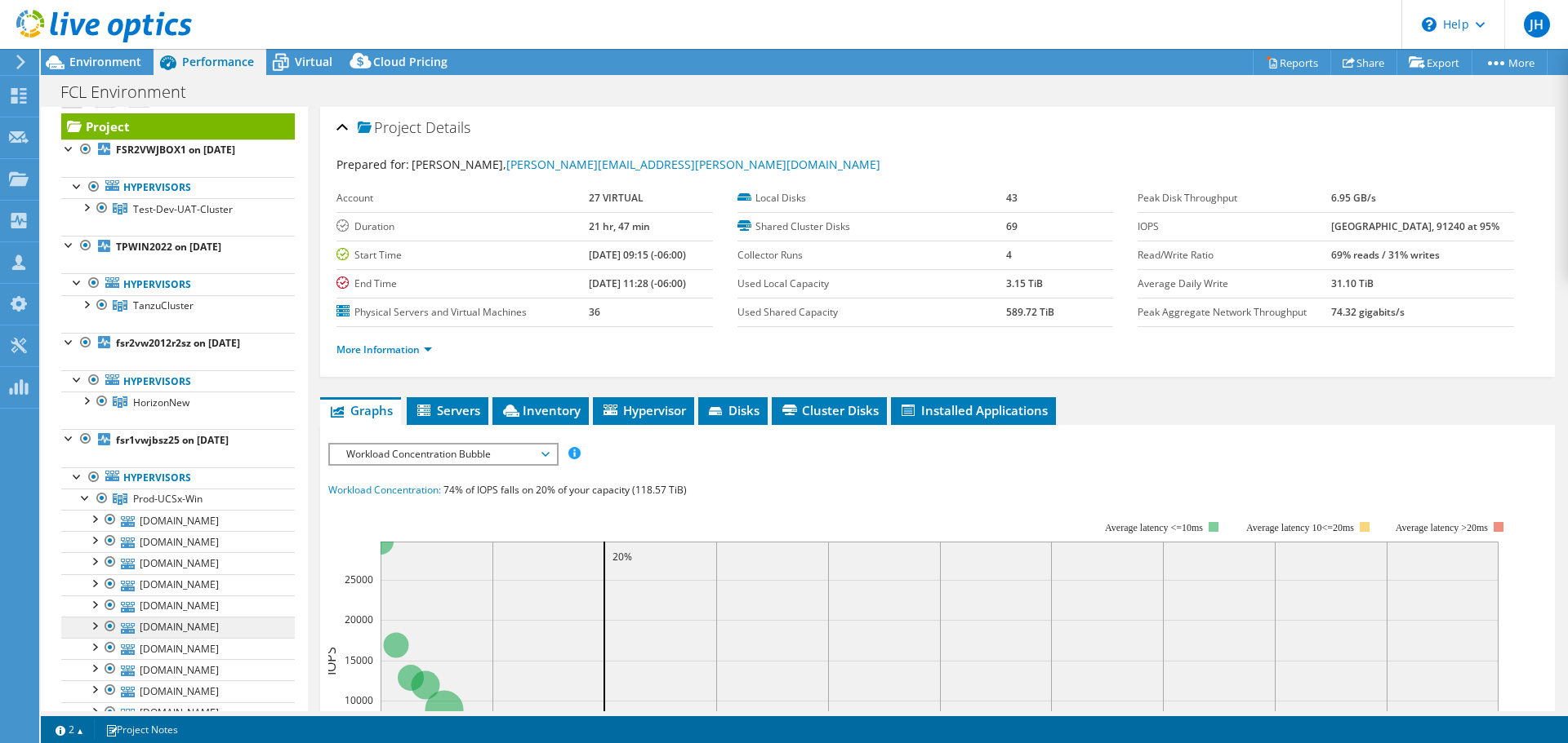
scroll to position [0, 0]
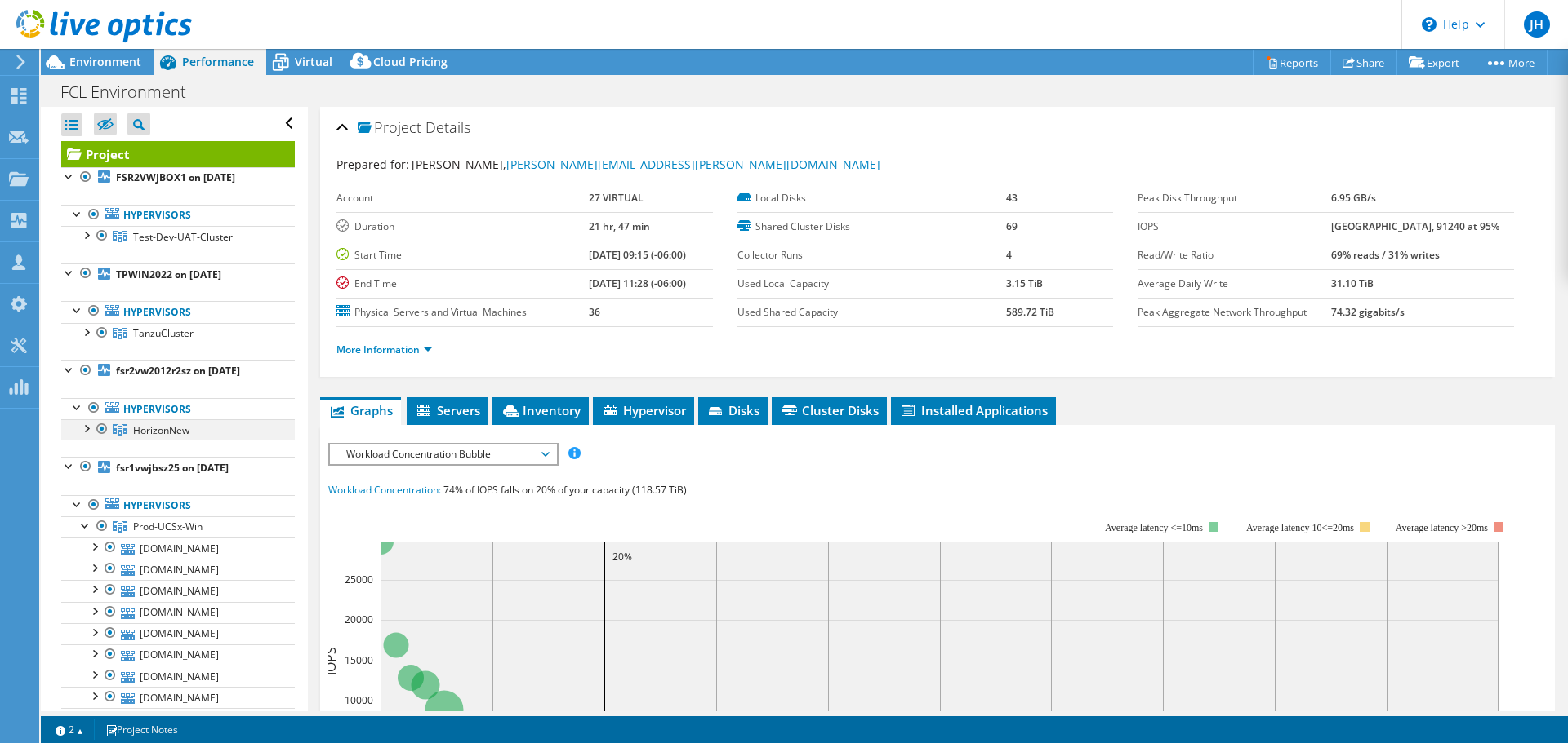
click at [86, 420] on div at bounding box center [86, 428] width 17 height 17
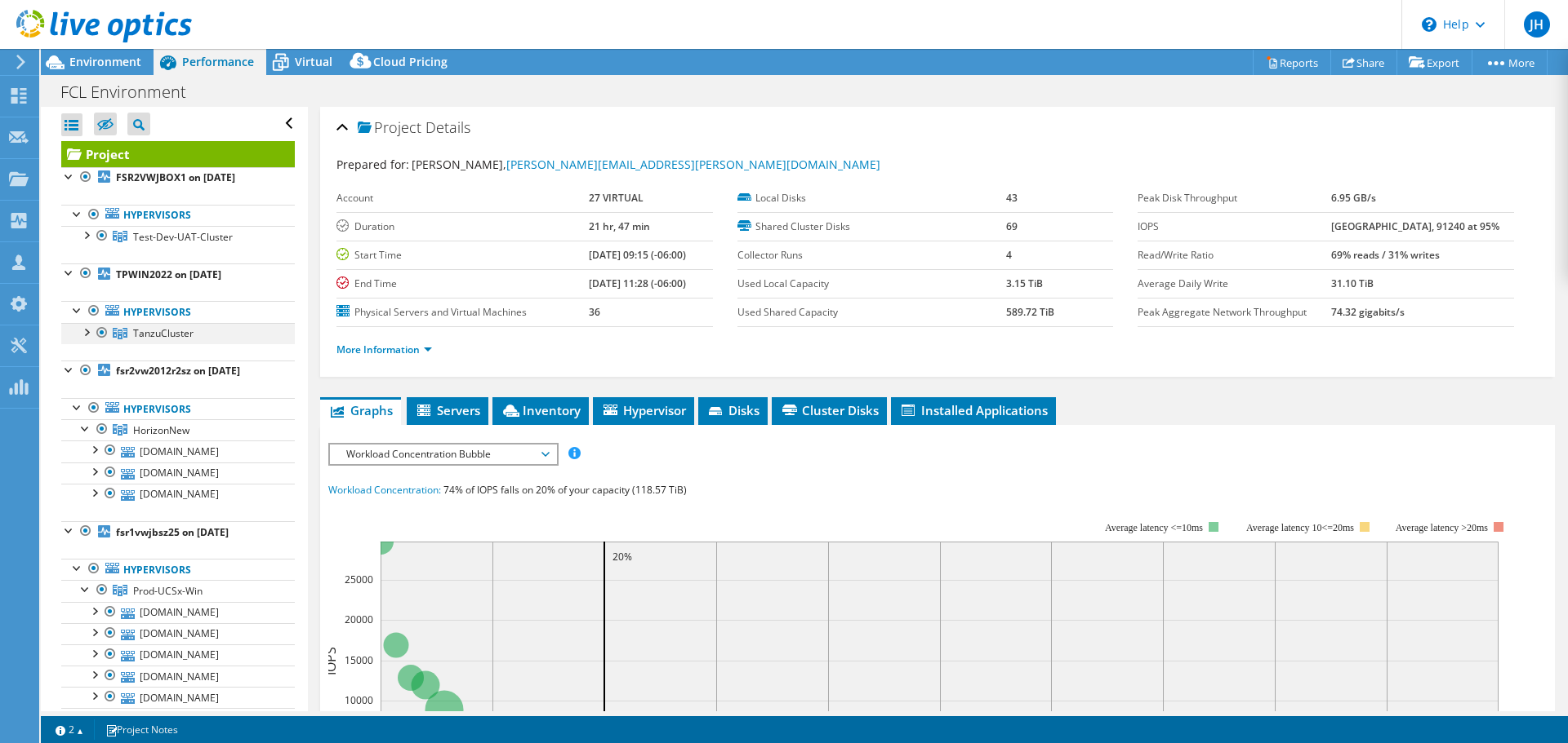
click at [90, 323] on div at bounding box center [86, 332] width 17 height 17
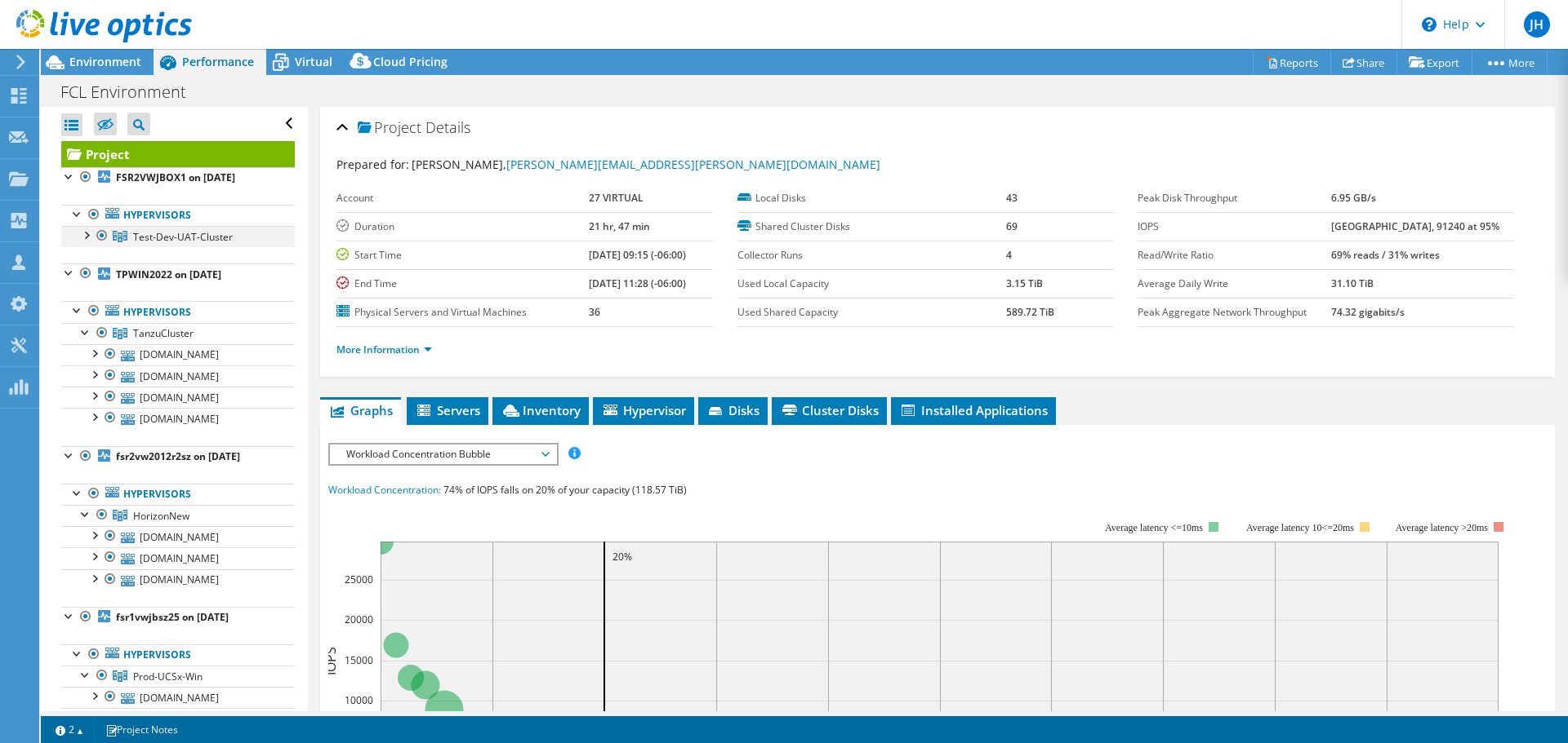
click at [85, 227] on div at bounding box center [86, 234] width 17 height 17
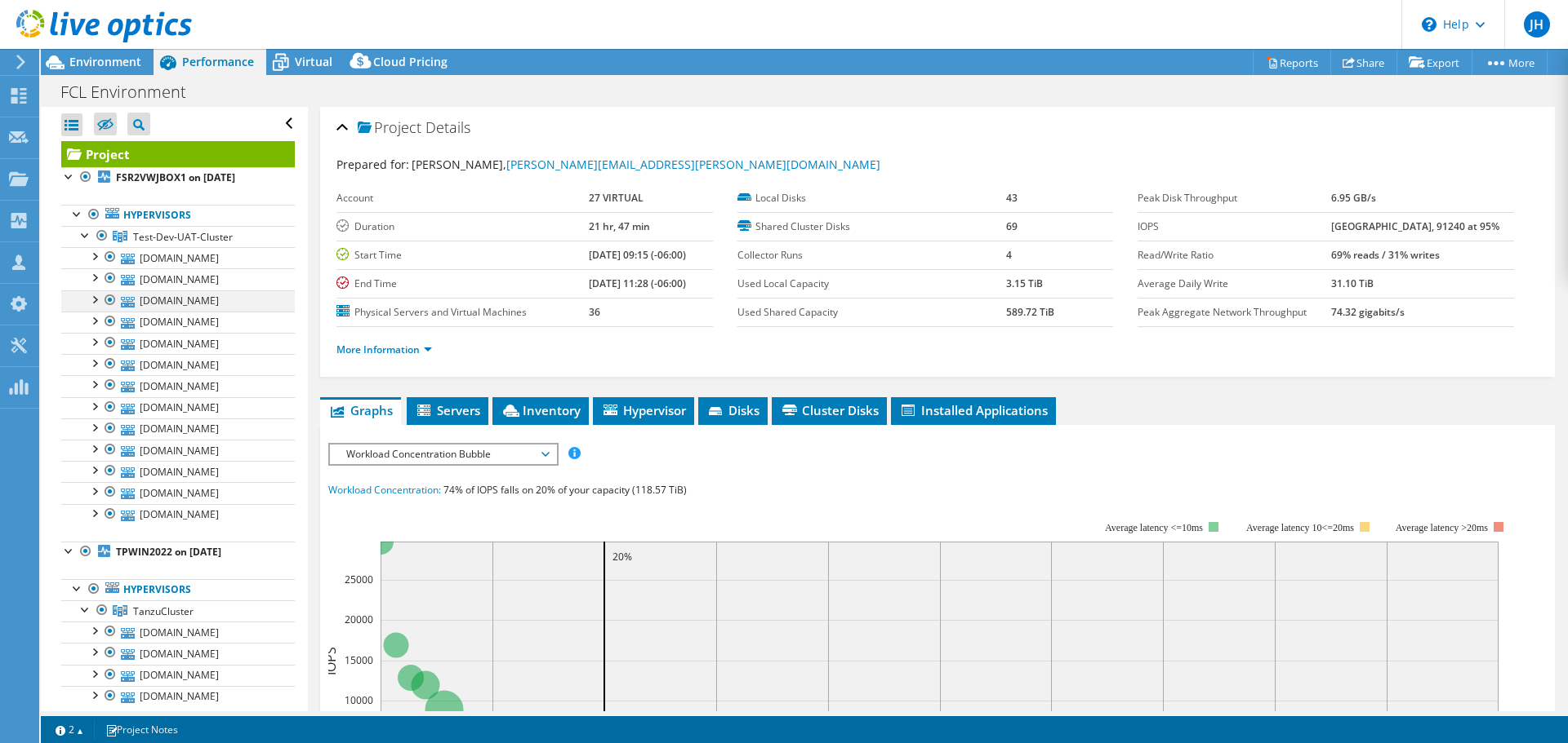
click at [95, 291] on div at bounding box center [94, 299] width 17 height 17
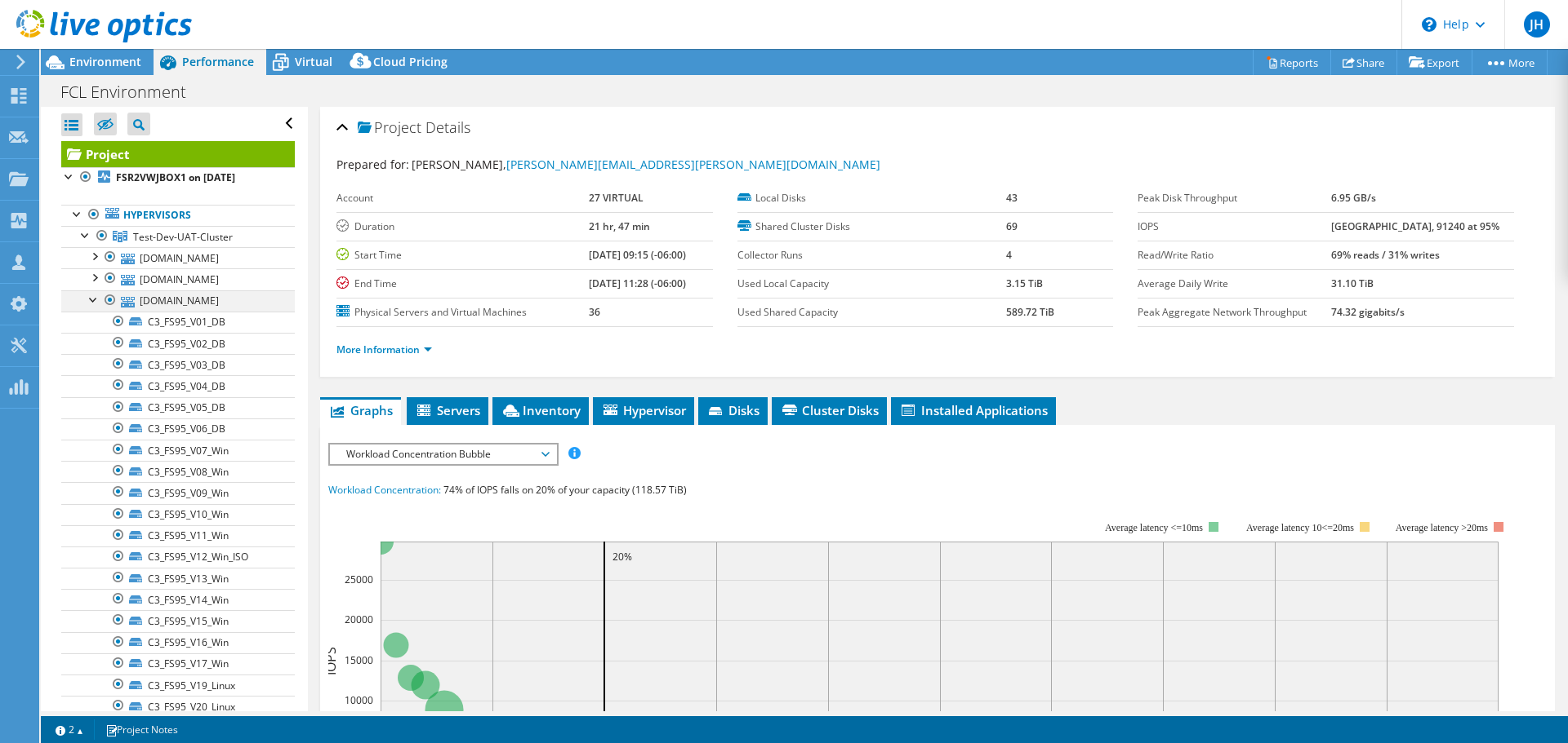
click at [95, 291] on div at bounding box center [94, 299] width 17 height 17
